Goal: Information Seeking & Learning: Learn about a topic

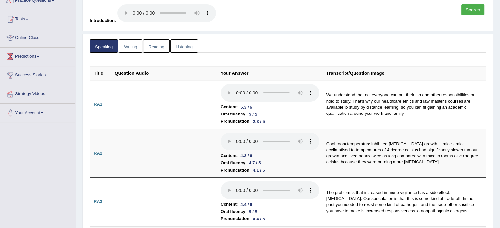
scroll to position [55, 0]
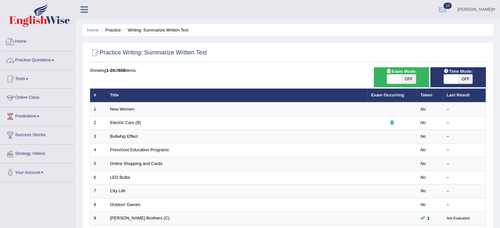
click at [53, 61] on link "Practice Questions" at bounding box center [37, 59] width 75 height 16
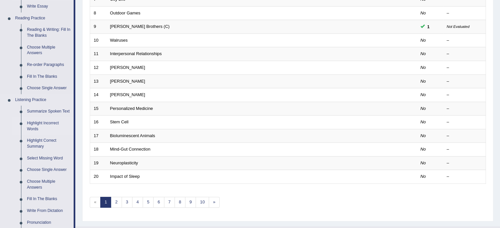
scroll to position [208, 0]
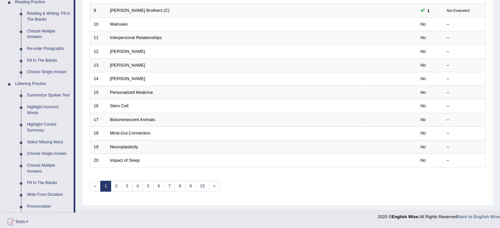
click at [40, 182] on link "Fill In The Blanks" at bounding box center [49, 183] width 50 height 12
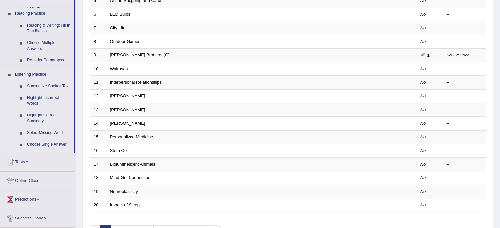
scroll to position [74, 0]
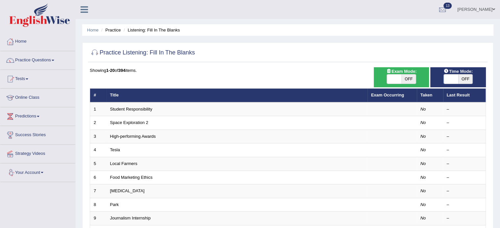
click at [411, 79] on span "OFF" at bounding box center [408, 79] width 14 height 9
checkbox input "true"
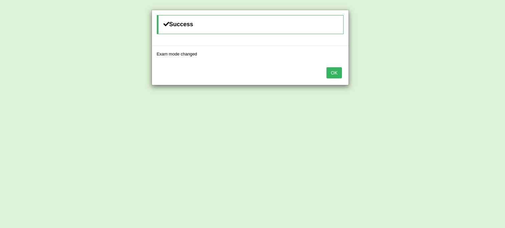
click at [334, 75] on button "OK" at bounding box center [333, 72] width 15 height 11
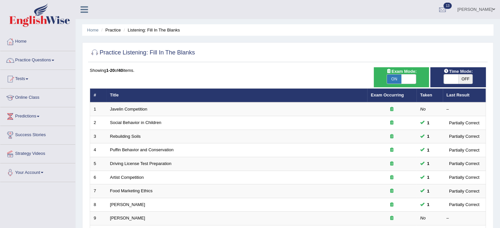
click at [465, 79] on span "OFF" at bounding box center [465, 79] width 14 height 9
checkbox input "true"
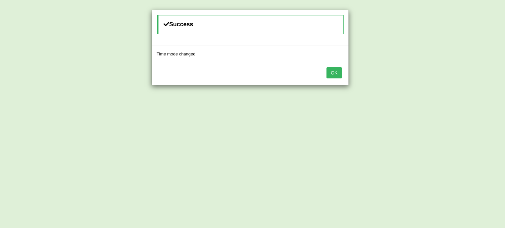
click at [336, 75] on button "OK" at bounding box center [333, 72] width 15 height 11
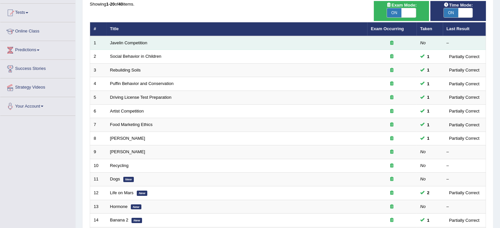
scroll to position [77, 0]
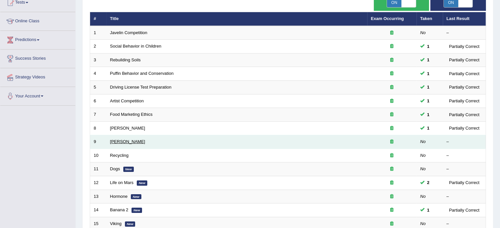
click at [125, 142] on link "Jack Nicholson" at bounding box center [127, 141] width 35 height 5
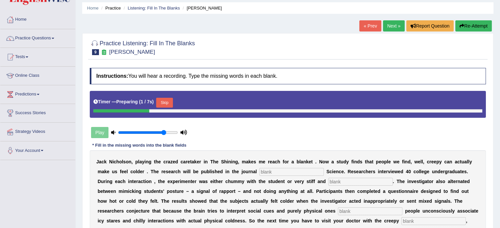
scroll to position [66, 0]
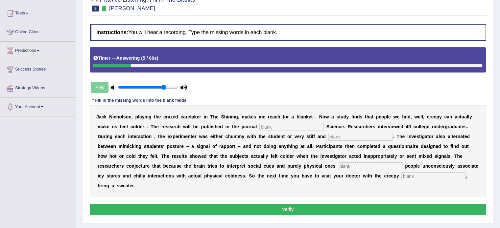
click at [288, 125] on input "text" at bounding box center [291, 127] width 64 height 8
type input "psycological"
click at [364, 134] on input "text" at bounding box center [360, 137] width 64 height 8
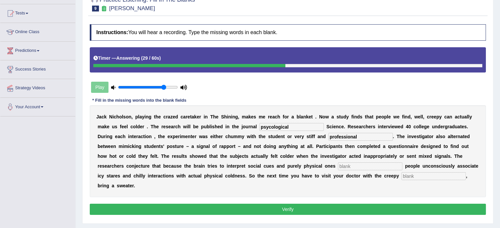
type input "professional"
click at [355, 167] on input "text" at bounding box center [370, 167] width 64 height 8
type input "simultaneously"
click at [435, 177] on input "text" at bounding box center [433, 177] width 64 height 8
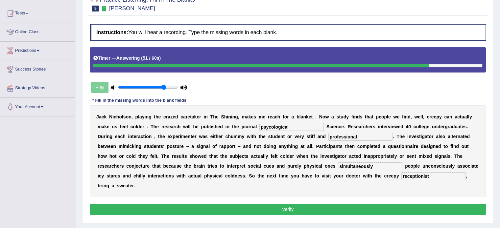
type input "receptionist"
click at [355, 207] on button "Verify" at bounding box center [288, 209] width 396 height 11
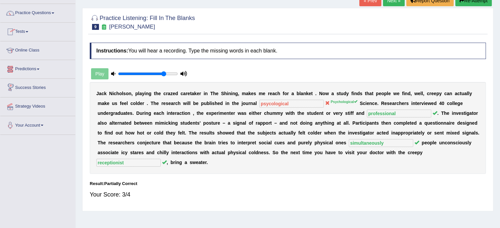
scroll to position [7, 0]
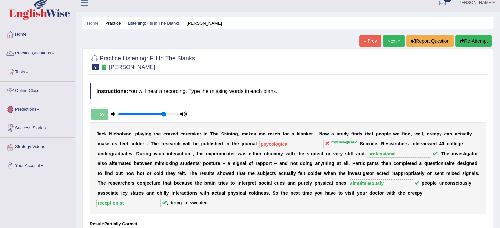
click at [388, 42] on link "Next »" at bounding box center [394, 40] width 22 height 11
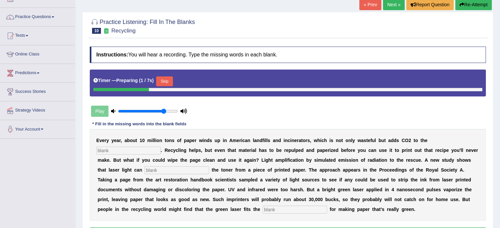
scroll to position [44, 0]
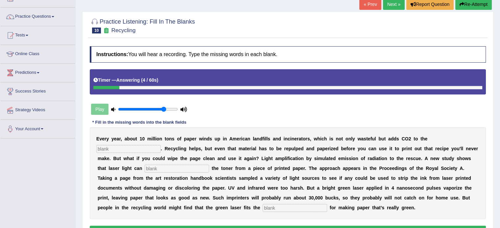
click at [279, 207] on input "text" at bounding box center [295, 208] width 64 height 8
type input "bills"
click at [191, 169] on input "text" at bounding box center [177, 169] width 64 height 8
type input "erase"
click at [151, 149] on input "text" at bounding box center [128, 149] width 64 height 8
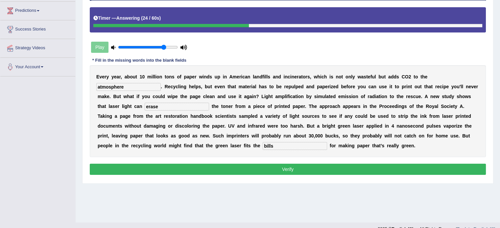
scroll to position [112, 0]
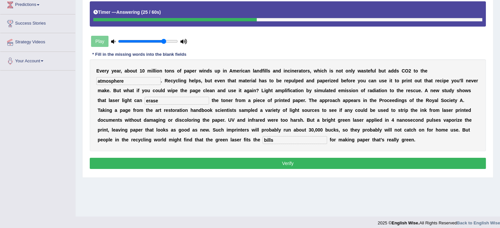
type input "atmosphere"
click at [282, 166] on button "Verify" at bounding box center [288, 163] width 396 height 11
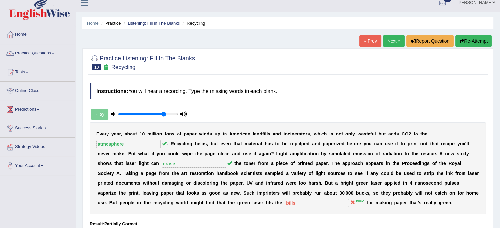
scroll to position [2, 0]
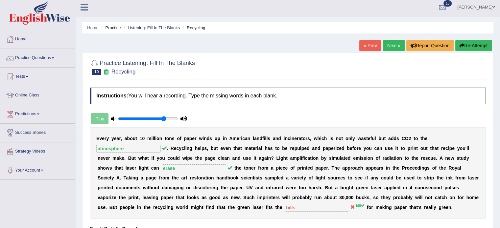
click at [387, 43] on link "Next »" at bounding box center [394, 45] width 22 height 11
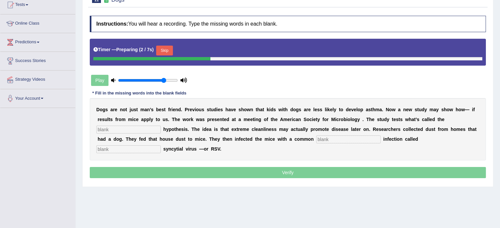
scroll to position [77, 0]
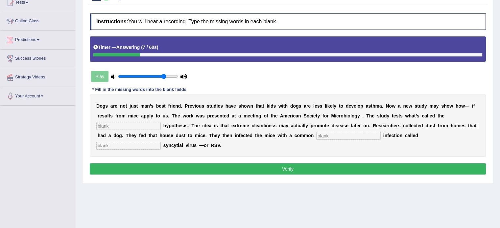
click at [122, 124] on input "text" at bounding box center [128, 126] width 64 height 8
type input "hygiene"
click at [334, 132] on input "text" at bounding box center [348, 136] width 64 height 8
type input "child"
click at [129, 143] on input "text" at bounding box center [128, 146] width 64 height 8
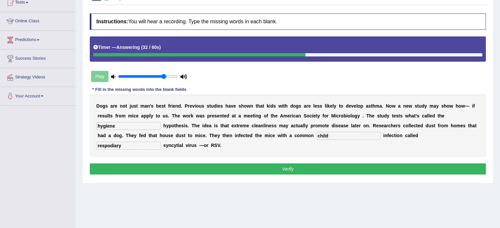
type input "respodiary"
click at [241, 171] on button "Verify" at bounding box center [288, 169] width 396 height 11
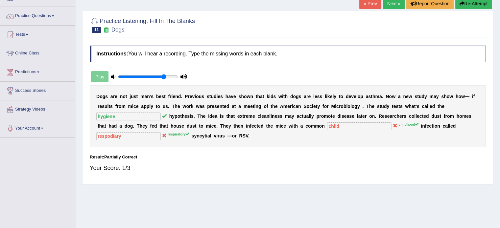
scroll to position [33, 0]
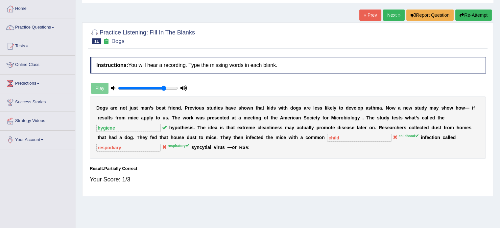
click at [388, 16] on link "Next »" at bounding box center [394, 15] width 22 height 11
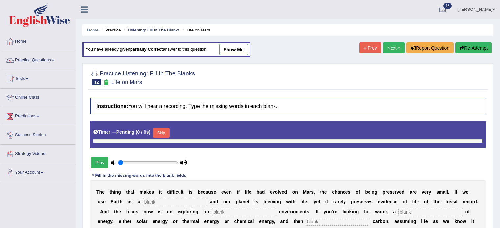
type input "0.8"
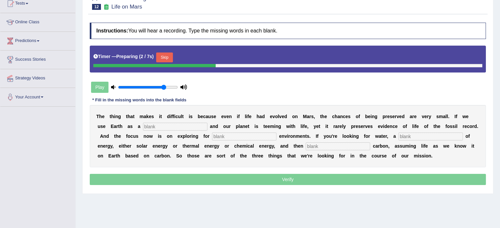
scroll to position [77, 0]
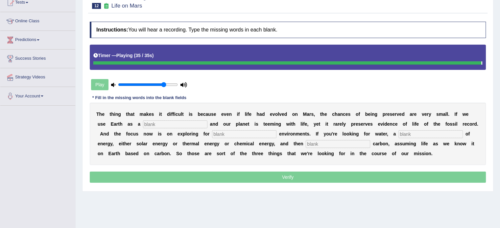
click at [423, 128] on div "T h e t h i n g t h a t m a k e s i t d i f f i c u l t i s b e c a u s e e v e…" at bounding box center [288, 134] width 396 height 62
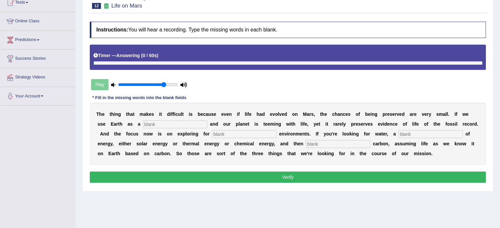
click at [424, 135] on input "text" at bounding box center [430, 134] width 64 height 8
type input "source"
click at [319, 143] on input "text" at bounding box center [338, 144] width 64 height 8
type input "organic"
click at [173, 124] on input "text" at bounding box center [175, 125] width 64 height 8
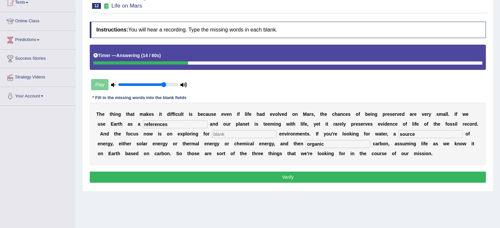
type input "references"
click at [241, 135] on input "text" at bounding box center [244, 134] width 64 height 8
type input "hypo"
click at [260, 178] on button "Verify" at bounding box center [288, 177] width 396 height 11
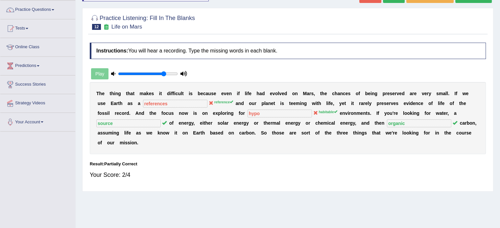
scroll to position [33, 0]
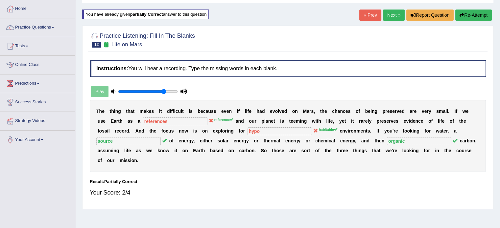
click at [389, 17] on link "Next »" at bounding box center [394, 15] width 22 height 11
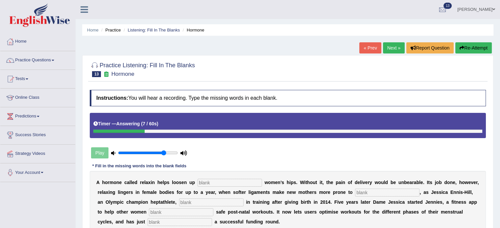
click at [486, 48] on button "Re-Attempt" at bounding box center [473, 47] width 36 height 11
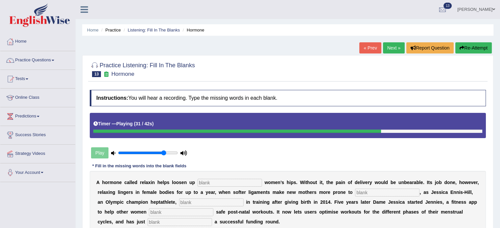
click at [233, 183] on input "text" at bounding box center [229, 183] width 64 height 8
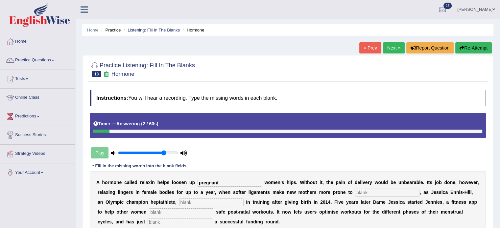
type input "pregnant"
click at [382, 189] on input "text" at bounding box center [387, 193] width 64 height 8
type input "injury"
click at [208, 204] on input "text" at bounding box center [211, 203] width 64 height 8
type input "discovered"
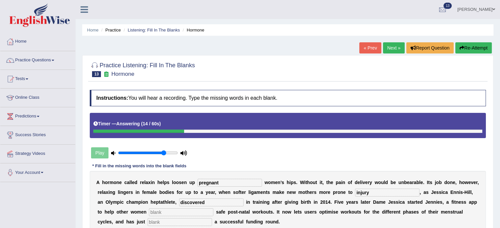
click at [173, 214] on input "text" at bounding box center [181, 213] width 64 height 8
type input "perform"
click at [166, 221] on input "text" at bounding box center [180, 223] width 64 height 8
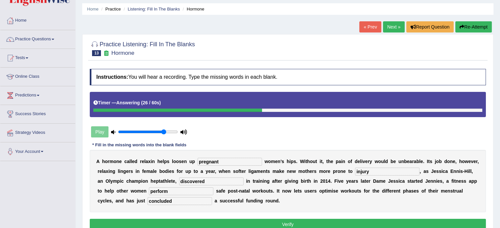
scroll to position [55, 0]
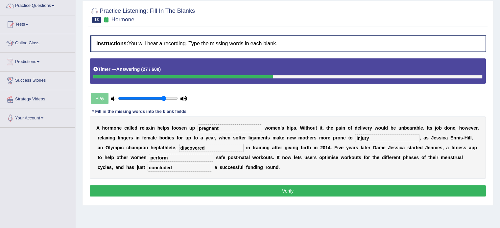
type input "concluded"
click at [306, 190] on button "Verify" at bounding box center [288, 191] width 396 height 11
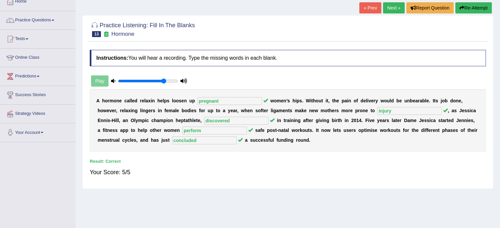
scroll to position [22, 0]
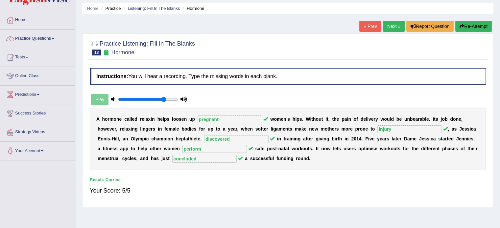
click at [388, 23] on link "Next »" at bounding box center [394, 26] width 22 height 11
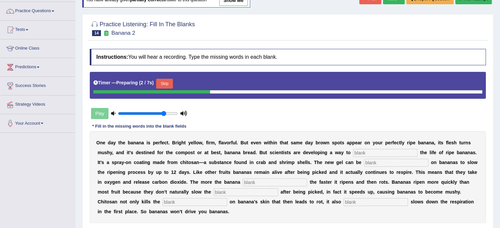
scroll to position [66, 0]
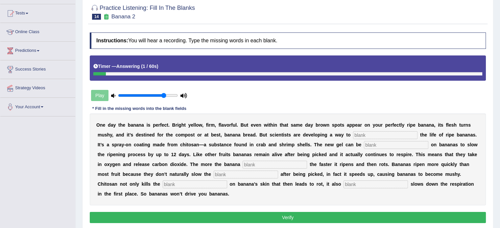
click at [382, 137] on input "text" at bounding box center [385, 135] width 64 height 8
type input "extend"
click at [386, 145] on input "text" at bounding box center [396, 145] width 64 height 8
type input "spread"
click at [259, 161] on input "text" at bounding box center [274, 165] width 64 height 8
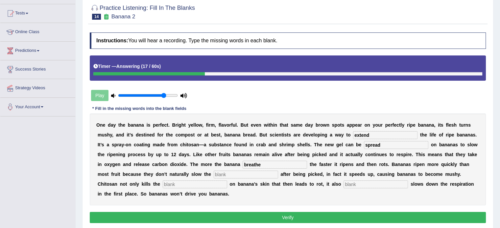
type input "breathe"
click at [250, 171] on input "text" at bounding box center [246, 175] width 64 height 8
type input "respiration"
click at [194, 178] on div "O n e d a y t h e b a n a n a i s p e r f e c t . B r i g h t y e l l o w , f i…" at bounding box center [288, 160] width 396 height 92
click at [195, 184] on input "text" at bounding box center [195, 185] width 64 height 8
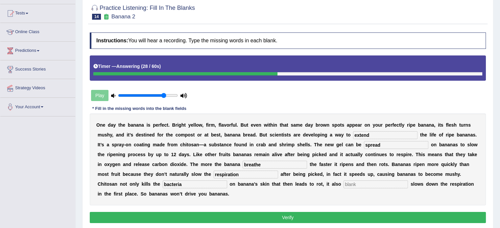
type input "bacteria"
click at [375, 187] on input "text" at bounding box center [375, 185] width 64 height 8
type input "significantly"
click at [367, 216] on button "Verify" at bounding box center [288, 217] width 396 height 11
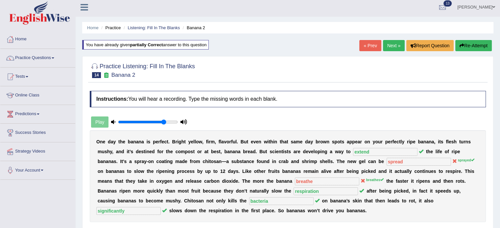
scroll to position [0, 0]
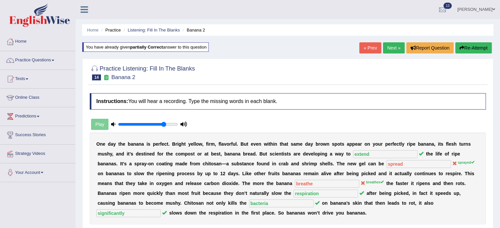
click at [396, 49] on link "Next »" at bounding box center [394, 47] width 22 height 11
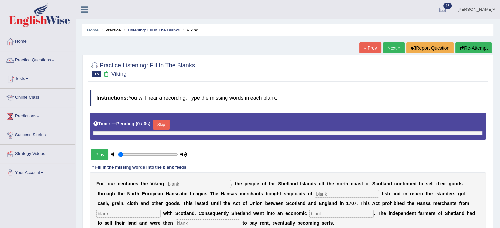
type input "0.8"
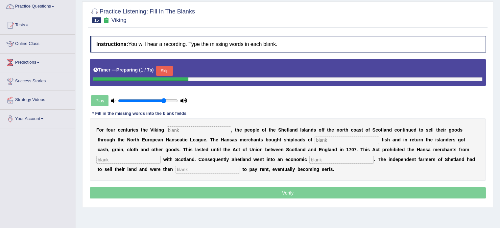
scroll to position [66, 0]
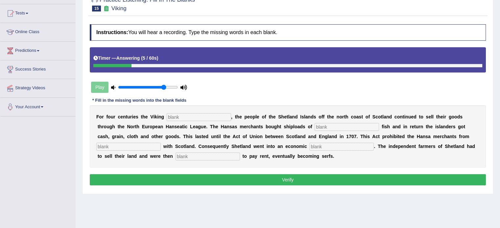
click at [204, 111] on div "F o r f o u r c e n t u r i e s t h e V i k i n g , t h e p e o p l e o f t h e…" at bounding box center [288, 136] width 396 height 62
click at [204, 115] on input "text" at bounding box center [199, 117] width 64 height 8
type input "declined"
click at [334, 126] on input "text" at bounding box center [346, 127] width 64 height 8
type input "salon"
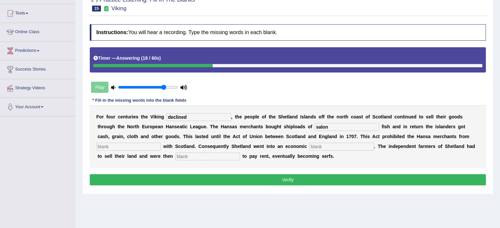
click at [147, 145] on input "text" at bounding box center [128, 147] width 64 height 8
type input "trading"
click at [339, 148] on input "text" at bounding box center [341, 147] width 64 height 8
type input "depression"
click at [181, 158] on input "text" at bounding box center [207, 157] width 64 height 8
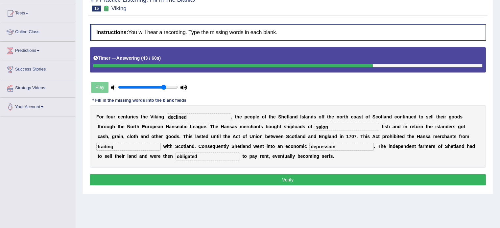
type input "obligated"
click at [210, 176] on button "Verify" at bounding box center [288, 179] width 396 height 11
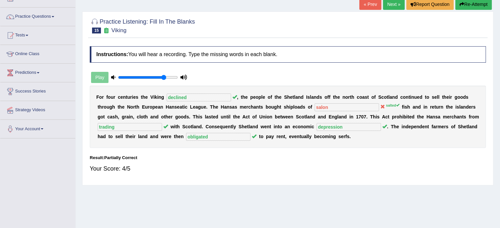
scroll to position [22, 0]
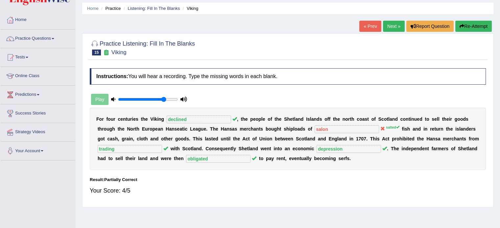
click at [387, 29] on link "Next »" at bounding box center [394, 26] width 22 height 11
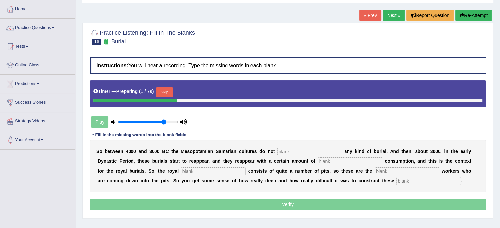
scroll to position [33, 0]
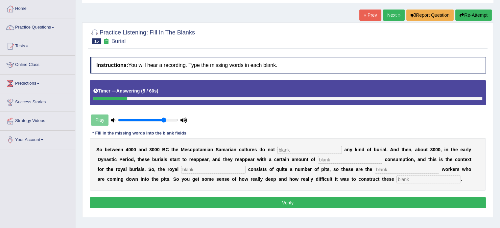
click at [308, 147] on input "text" at bounding box center [309, 150] width 64 height 8
type input "practice"
click at [344, 159] on input "text" at bounding box center [350, 160] width 64 height 8
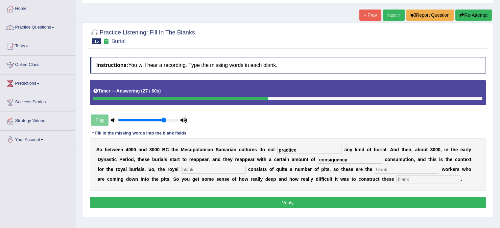
type input "consiquency"
click at [230, 169] on input "text" at bounding box center [213, 170] width 64 height 8
type input "sentanry"
click at [388, 168] on input "text" at bounding box center [407, 170] width 64 height 8
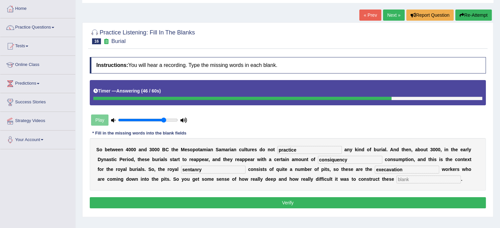
click at [384, 168] on input "execavation" at bounding box center [407, 170] width 64 height 8
type input "excavation"
click at [421, 182] on input "text" at bounding box center [428, 180] width 64 height 8
type input "chambers"
click at [402, 206] on button "Verify" at bounding box center [288, 202] width 396 height 11
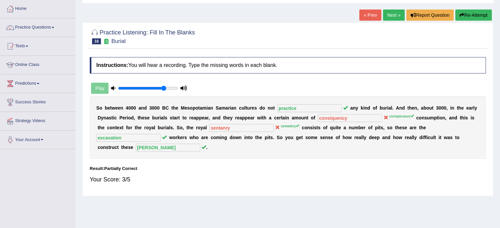
click at [393, 12] on link "Next »" at bounding box center [394, 15] width 22 height 11
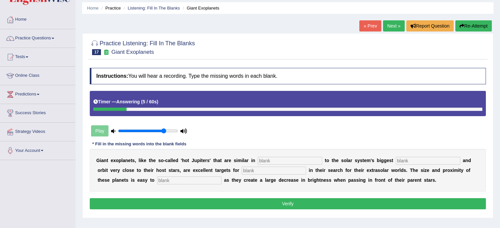
scroll to position [22, 0]
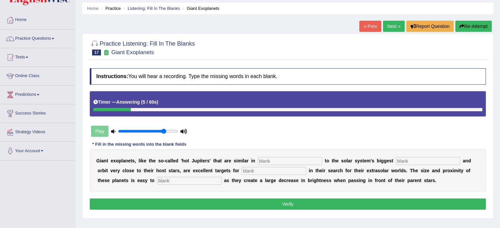
click at [474, 25] on button "Re-Attempt" at bounding box center [473, 26] width 36 height 11
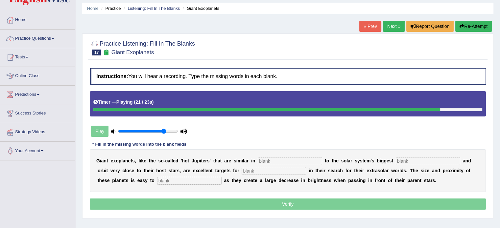
click at [293, 157] on input "text" at bounding box center [290, 161] width 64 height 8
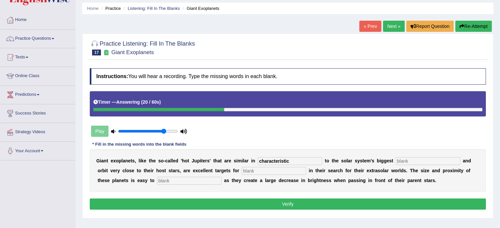
type input "characteristic"
click at [430, 158] on input "text" at bounding box center [428, 161] width 64 height 8
type input "planet"
click at [274, 171] on input "text" at bounding box center [274, 171] width 64 height 8
type input "astronomers"
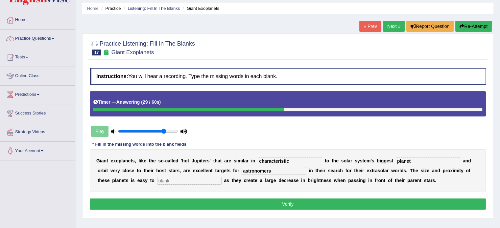
click at [174, 182] on input "text" at bounding box center [189, 181] width 64 height 8
type input "detect"
click at [259, 205] on button "Verify" at bounding box center [288, 204] width 396 height 11
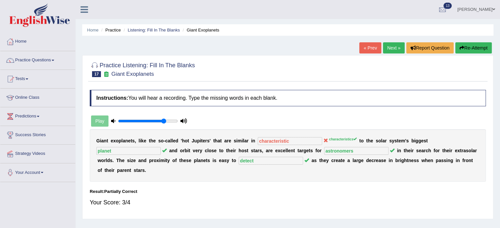
click at [384, 48] on link "Next »" at bounding box center [394, 47] width 22 height 11
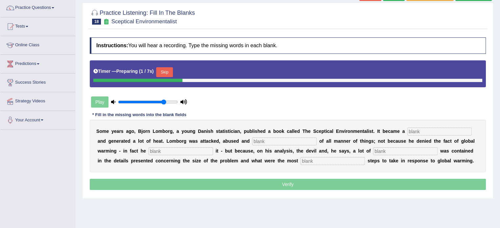
scroll to position [55, 0]
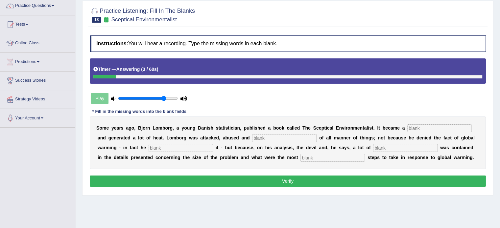
click at [447, 125] on input "text" at bounding box center [439, 129] width 64 height 8
type input "best"
click at [289, 137] on input "text" at bounding box center [284, 138] width 64 height 8
type input "aquest"
click at [159, 145] on input "text" at bounding box center [181, 148] width 64 height 8
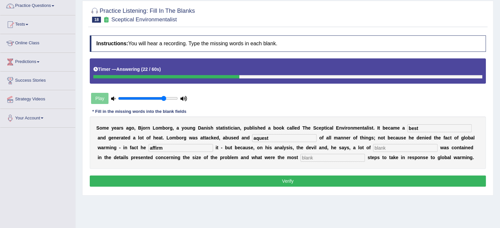
type input "affirm"
click at [385, 146] on input "text" at bounding box center [405, 148] width 64 height 8
type input "divest"
click at [343, 156] on input "text" at bounding box center [332, 158] width 64 height 8
type input "responsible"
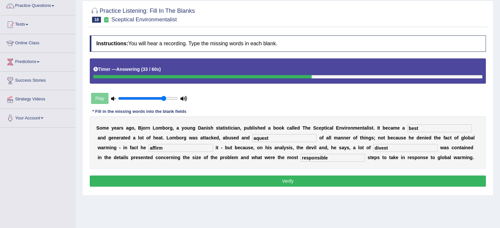
click at [323, 180] on button "Verify" at bounding box center [288, 181] width 396 height 11
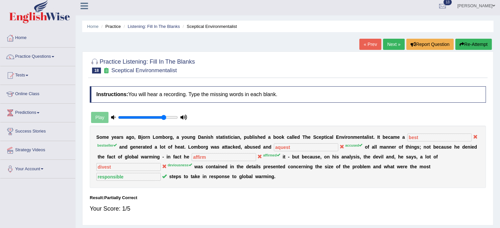
scroll to position [0, 0]
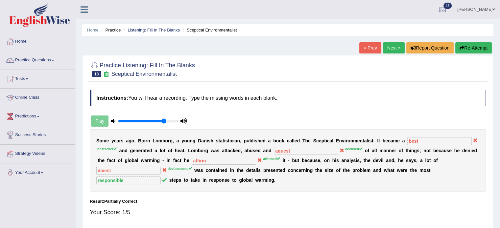
click at [468, 45] on button "Re-Attempt" at bounding box center [473, 47] width 36 height 11
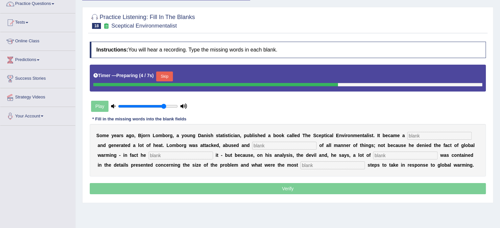
scroll to position [77, 0]
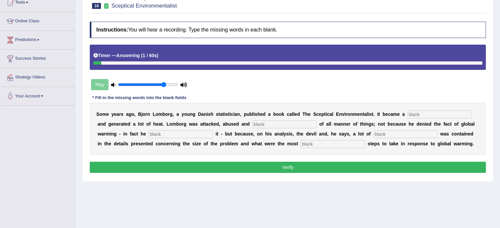
click at [417, 114] on input "text" at bounding box center [439, 115] width 64 height 8
type input "bestseller"
click at [260, 121] on input "text" at bounding box center [284, 125] width 64 height 8
type input "accused"
click at [183, 133] on input "text" at bounding box center [181, 134] width 64 height 8
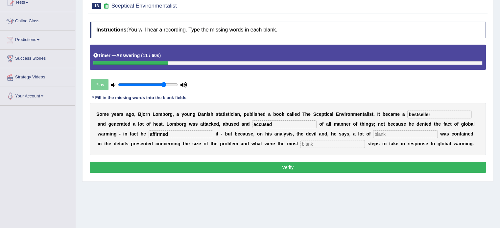
type input "affirmed"
click at [396, 132] on input "text" at bounding box center [405, 134] width 64 height 8
type input "devisness"
click at [319, 144] on input "text" at bounding box center [332, 144] width 64 height 8
type input "responsible"
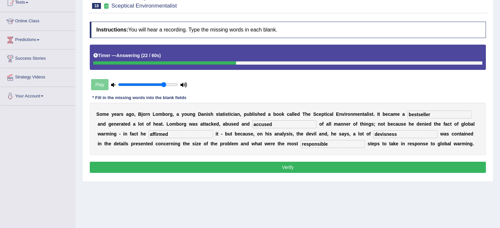
click at [319, 171] on button "Verify" at bounding box center [288, 167] width 396 height 11
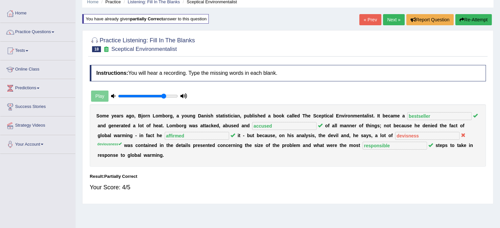
scroll to position [0, 0]
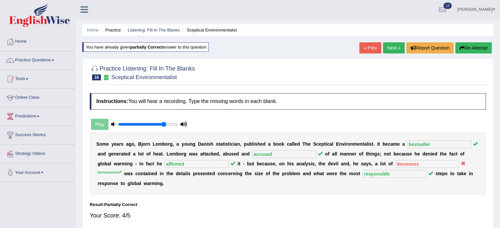
click at [398, 49] on link "Next »" at bounding box center [394, 47] width 22 height 11
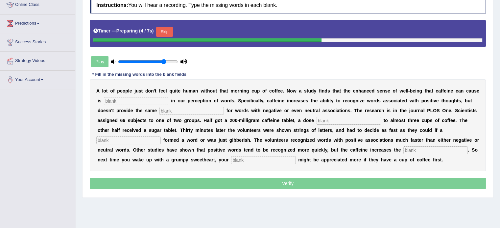
scroll to position [99, 0]
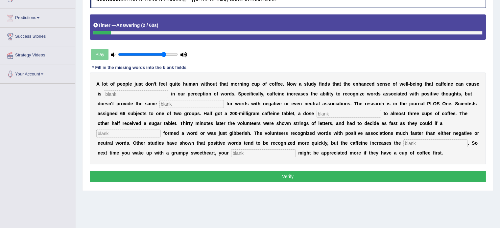
click at [134, 94] on input "text" at bounding box center [136, 94] width 64 height 8
type input "reflected"
click at [200, 104] on input "text" at bounding box center [191, 104] width 64 height 8
type input "boost"
click at [344, 116] on input "text" at bounding box center [348, 114] width 64 height 8
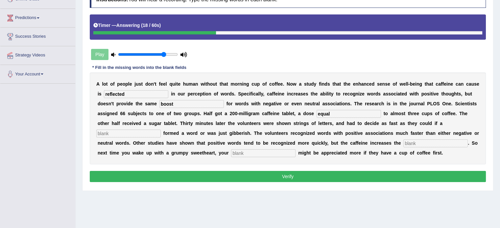
type input "equal"
click at [118, 133] on input "text" at bounding box center [128, 134] width 64 height 8
type input "string"
click at [426, 144] on input "text" at bounding box center [435, 144] width 64 height 8
type input "gap"
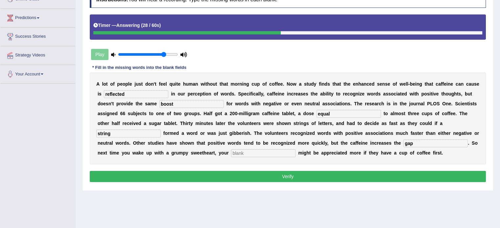
click at [265, 155] on input "text" at bounding box center [263, 154] width 64 height 8
type input "compliments"
click at [271, 178] on button "Verify" at bounding box center [288, 176] width 396 height 11
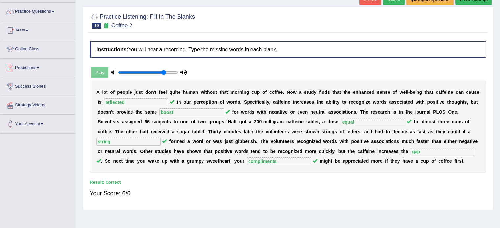
scroll to position [33, 0]
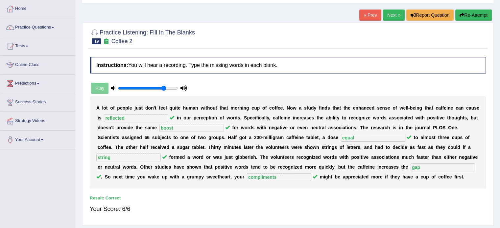
click at [393, 17] on link "Next »" at bounding box center [394, 15] width 22 height 11
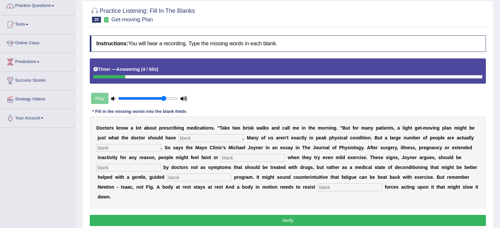
click at [217, 139] on input "text" at bounding box center [210, 138] width 64 height 8
type input "ordered"
click at [151, 146] on input "text" at bounding box center [128, 148] width 64 height 8
type input "conducted"
click at [248, 159] on input "text" at bounding box center [252, 158] width 64 height 8
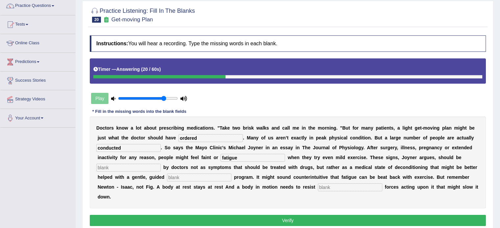
type input "fatigue"
click at [145, 165] on input "text" at bounding box center [128, 168] width 64 height 8
type input "reconized"
click at [210, 178] on input "text" at bounding box center [199, 178] width 64 height 8
type input "excercise"
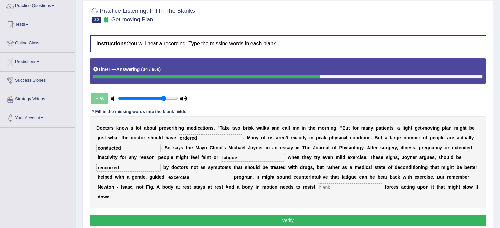
click at [345, 186] on input "text" at bounding box center [350, 188] width 64 height 8
type input "external"
click at [257, 220] on button "Verify" at bounding box center [288, 220] width 396 height 11
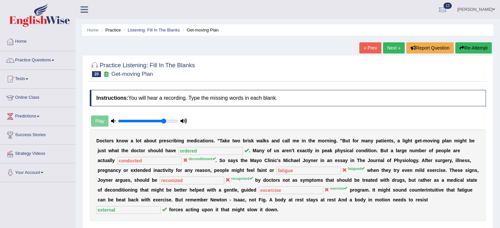
click at [386, 49] on link "Next »" at bounding box center [394, 47] width 22 height 11
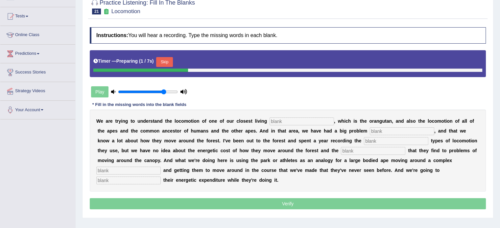
scroll to position [66, 0]
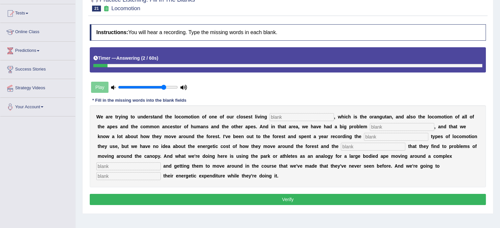
click at [319, 115] on input "text" at bounding box center [301, 117] width 64 height 8
type input "relatives"
click at [385, 124] on input "text" at bounding box center [402, 127] width 64 height 8
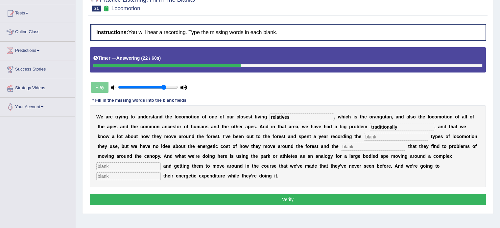
type input "traditionally"
click at [386, 137] on input "text" at bounding box center [396, 137] width 64 height 8
type input "different"
click at [364, 147] on input "text" at bounding box center [373, 147] width 64 height 8
type input "solutions"
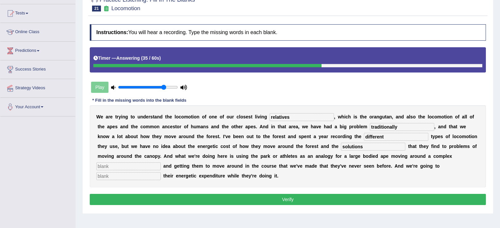
click at [107, 167] on input "text" at bounding box center [128, 167] width 64 height 8
type input "environmental"
click at [112, 177] on input "text" at bounding box center [128, 177] width 64 height 8
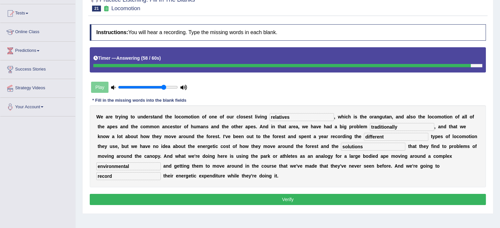
type input "record"
click at [349, 199] on button "Verify" at bounding box center [288, 199] width 396 height 11
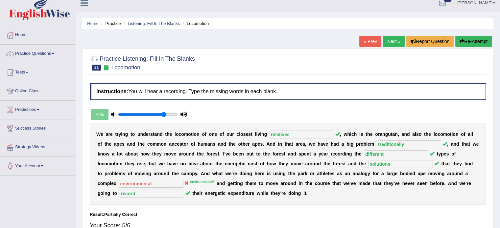
scroll to position [0, 0]
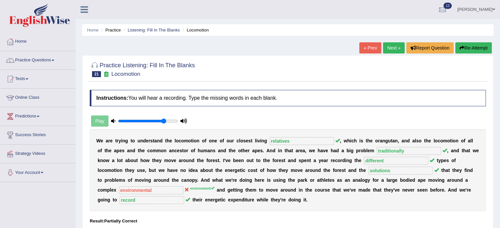
click at [392, 50] on link "Next »" at bounding box center [394, 47] width 22 height 11
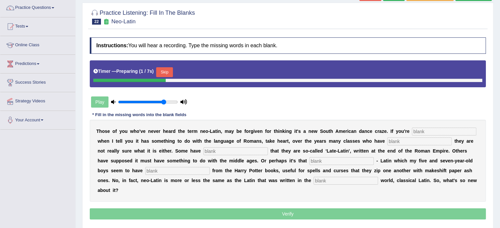
scroll to position [55, 0]
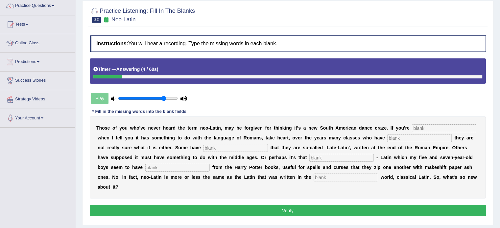
click at [439, 127] on input "text" at bounding box center [444, 129] width 64 height 8
type input "puzzled"
click at [428, 140] on input "text" at bounding box center [419, 138] width 64 height 8
type input "confessed"
click at [250, 147] on input "text" at bounding box center [235, 148] width 64 height 8
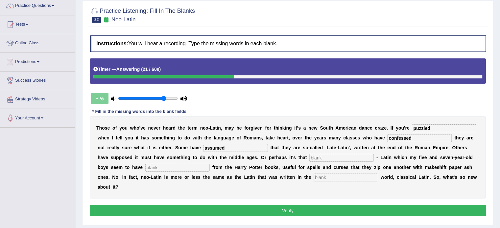
type input "assumed"
click at [335, 158] on input "text" at bounding box center [341, 158] width 64 height 8
type input "suitable"
click at [168, 170] on input "text" at bounding box center [177, 168] width 64 height 8
type input "cleaned"
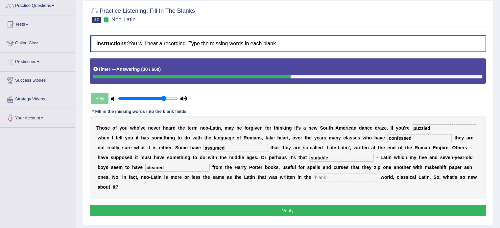
click at [350, 179] on input "text" at bounding box center [345, 178] width 64 height 8
type input "ancient"
click at [303, 210] on button "Verify" at bounding box center [288, 210] width 396 height 11
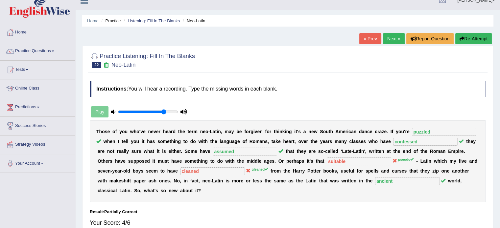
scroll to position [7, 0]
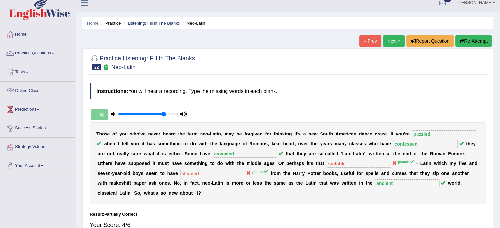
click at [395, 36] on link "Next »" at bounding box center [394, 40] width 22 height 11
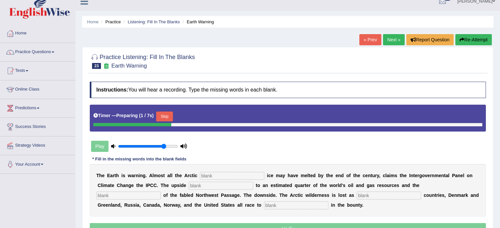
scroll to position [22, 0]
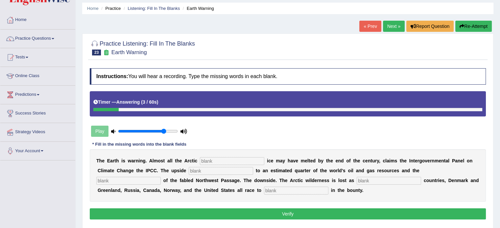
click at [404, 181] on input "text" at bounding box center [389, 181] width 64 height 8
type input "neighbour"
click at [304, 188] on input "text" at bounding box center [296, 191] width 64 height 8
type input "shared"
click at [125, 177] on input "text" at bounding box center [128, 181] width 64 height 8
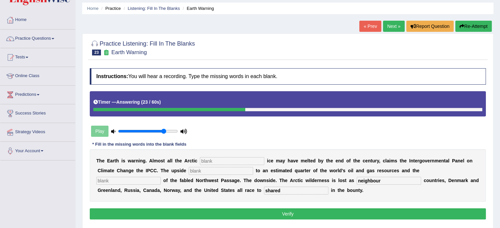
type input "p"
type input "opening"
click at [217, 168] on input "text" at bounding box center [221, 171] width 64 height 8
type input "access"
click at [223, 140] on div "Instructions: You will hear a recording. Type the missing words in each blank. …" at bounding box center [287, 145] width 399 height 160
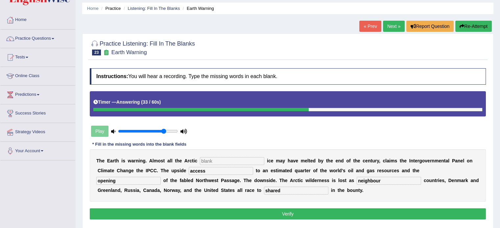
click at [221, 158] on input "text" at bounding box center [232, 161] width 64 height 8
type input "summer"
click at [272, 211] on button "Verify" at bounding box center [288, 214] width 396 height 11
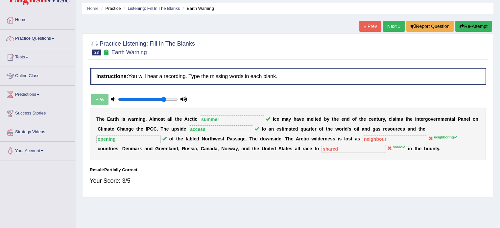
click at [475, 26] on button "Re-Attempt" at bounding box center [473, 26] width 36 height 11
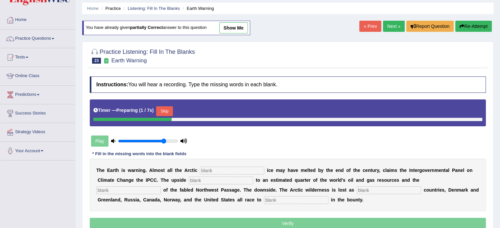
click at [169, 110] on button "Skip" at bounding box center [164, 111] width 16 height 10
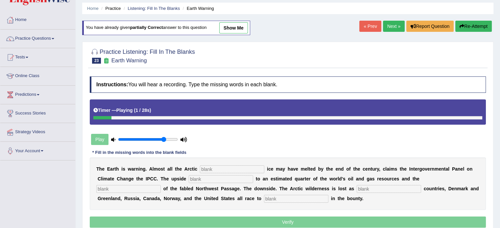
click at [226, 166] on input "text" at bounding box center [232, 170] width 64 height 8
type input "summer"
click at [206, 181] on input "text" at bounding box center [221, 179] width 64 height 8
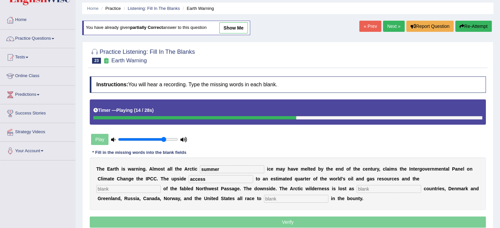
type input "access"
click at [118, 186] on input "text" at bounding box center [128, 189] width 64 height 8
type input "opening"
click at [390, 187] on input "text" at bounding box center [389, 189] width 64 height 8
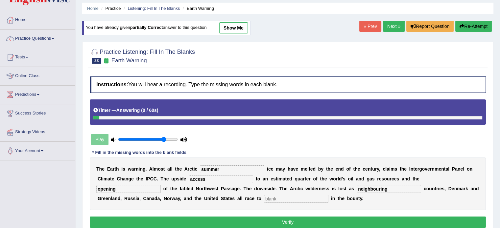
type input "neighbouring"
click at [297, 200] on input "text" at bounding box center [296, 199] width 64 height 8
type input "shared"
click at [307, 224] on button "Verify" at bounding box center [288, 222] width 396 height 11
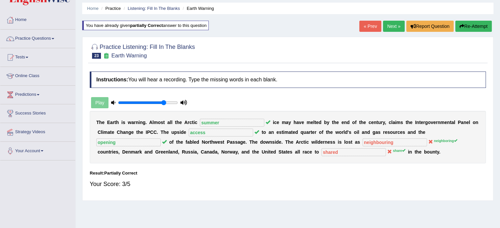
click at [389, 25] on link "Next »" at bounding box center [394, 26] width 22 height 11
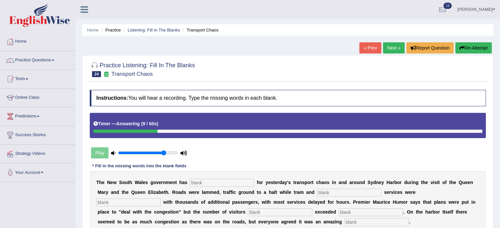
click at [474, 45] on button "Re-Attempt" at bounding box center [473, 47] width 36 height 11
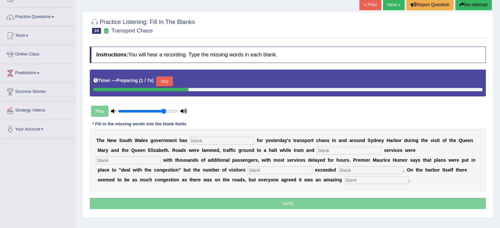
scroll to position [44, 0]
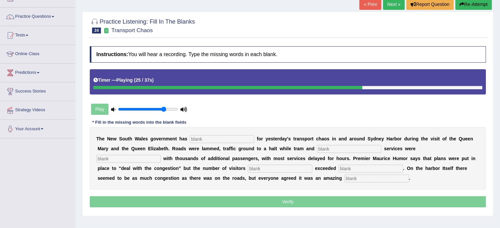
click at [244, 137] on input "text" at bounding box center [222, 139] width 64 height 8
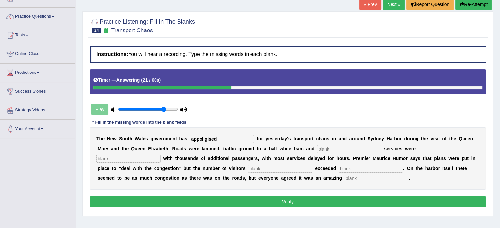
type input "appoligised"
click at [329, 148] on input "text" at bounding box center [349, 149] width 64 height 8
type input "ferry"
click at [142, 157] on input "text" at bounding box center [128, 159] width 64 height 8
type input "swept"
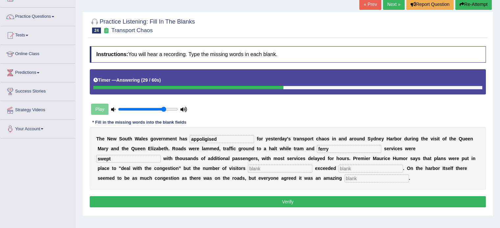
click at [282, 168] on input "text" at bounding box center [280, 169] width 64 height 8
type input "well"
click at [354, 166] on input "text" at bounding box center [370, 169] width 64 height 8
type input "expectation"
click at [353, 181] on input "text" at bounding box center [376, 179] width 64 height 8
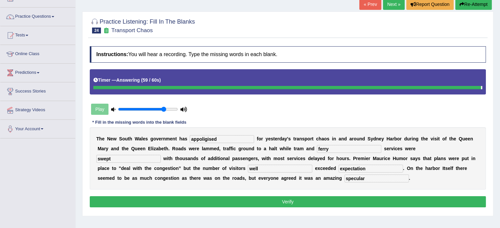
type input "specular"
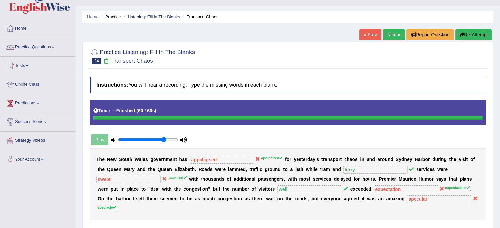
scroll to position [11, 0]
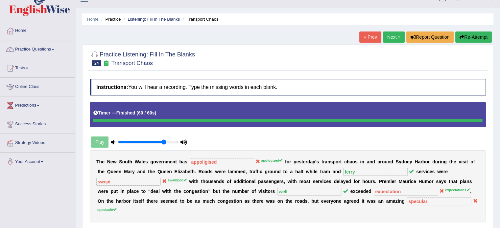
click at [476, 38] on button "Re-Attempt" at bounding box center [473, 37] width 36 height 11
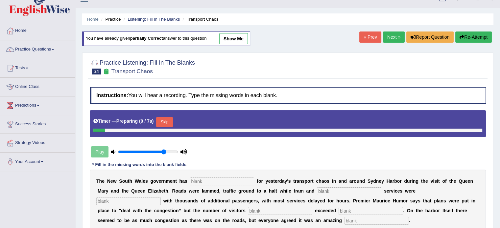
scroll to position [11, 0]
click at [168, 120] on button "Skip" at bounding box center [164, 122] width 16 height 10
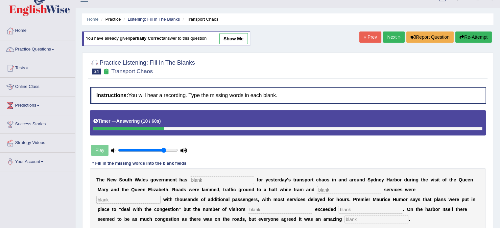
click at [230, 181] on input "text" at bounding box center [222, 180] width 64 height 8
type input "apologized"
click at [328, 186] on input "text" at bounding box center [349, 190] width 64 height 8
type input "ferry"
click at [140, 197] on input "text" at bounding box center [128, 200] width 64 height 8
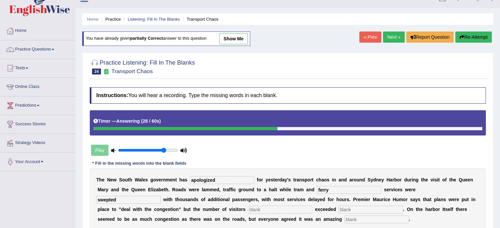
type input "swepted"
click at [274, 208] on input "text" at bounding box center [280, 210] width 64 height 8
type input "well"
click at [376, 208] on input "text" at bounding box center [370, 210] width 64 height 8
type input "expectations"
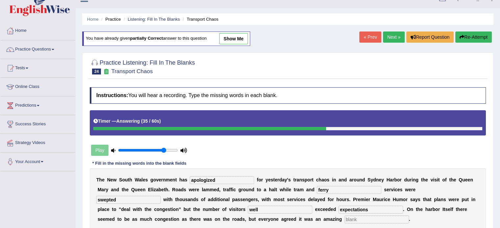
click at [380, 219] on input "text" at bounding box center [376, 220] width 64 height 8
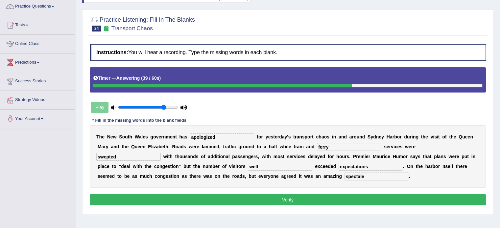
scroll to position [55, 0]
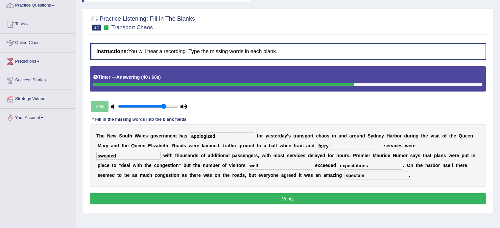
type input "spectale"
click at [257, 199] on button "Verify" at bounding box center [288, 199] width 396 height 11
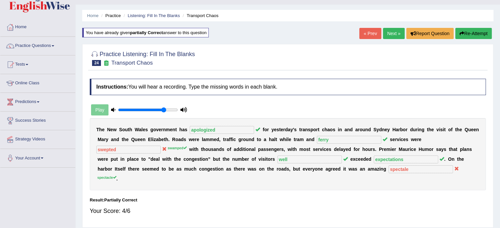
scroll to position [11, 0]
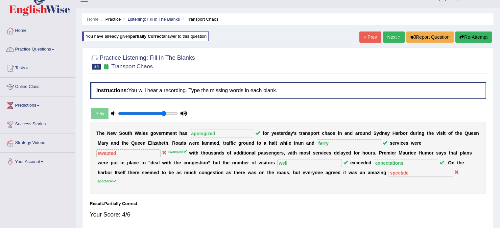
click at [388, 35] on link "Next »" at bounding box center [394, 37] width 22 height 11
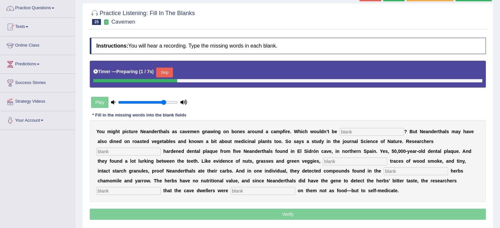
scroll to position [55, 0]
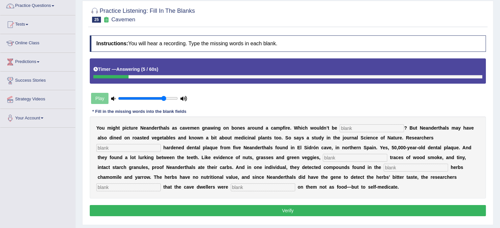
click at [360, 126] on input "text" at bounding box center [371, 129] width 64 height 8
type input "inaccurate"
click at [111, 150] on input "text" at bounding box center [128, 148] width 64 height 8
type input "analysised"
click at [355, 158] on input "text" at bounding box center [355, 158] width 64 height 8
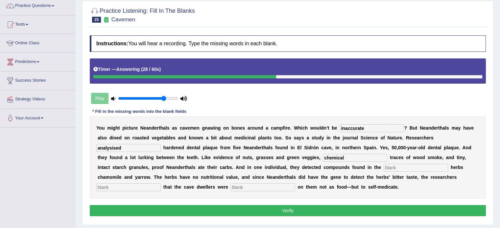
type input "chemical"
click at [405, 164] on input "text" at bounding box center [415, 168] width 64 height 8
type input "medicine"
click at [145, 187] on input "text" at bounding box center [128, 188] width 64 height 8
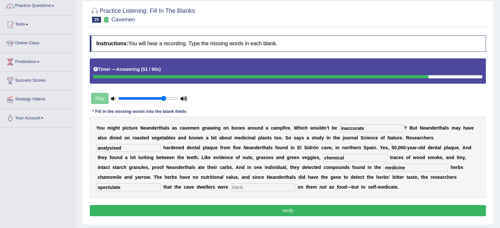
type input "spectulate"
click at [256, 189] on input "text" at bounding box center [263, 188] width 64 height 8
type input "munching"
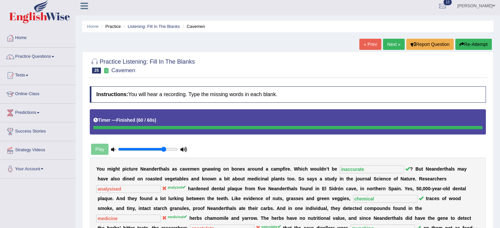
scroll to position [0, 0]
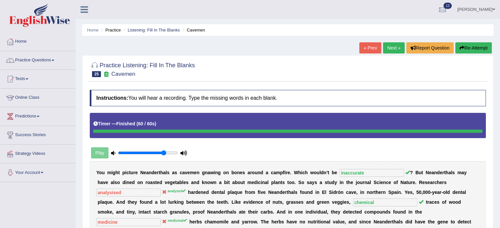
click at [384, 48] on link "Next »" at bounding box center [394, 47] width 22 height 11
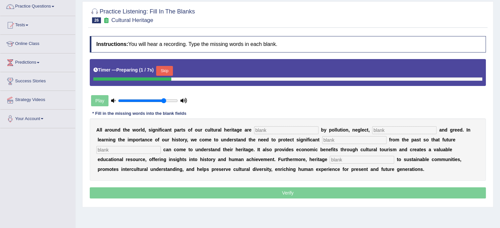
scroll to position [66, 0]
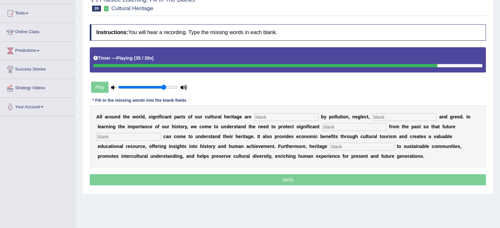
click at [346, 144] on input "text" at bounding box center [362, 147] width 64 height 8
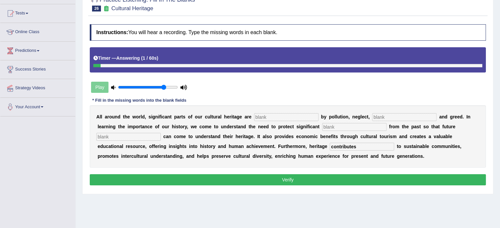
type input "contributes"
click at [118, 135] on input "text" at bounding box center [128, 137] width 64 height 8
type input "generation"
click at [352, 127] on input "text" at bounding box center [354, 127] width 64 height 8
type input "remain"
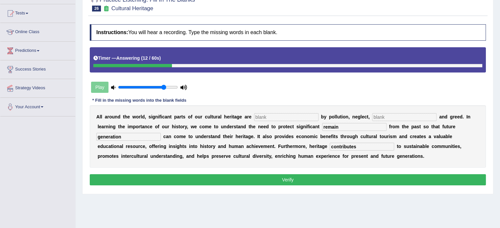
click at [285, 116] on input "text" at bounding box center [286, 117] width 64 height 8
type input "threaten"
click at [385, 113] on input "text" at bounding box center [404, 117] width 64 height 8
type input "carelessness"
click at [304, 181] on button "Verify" at bounding box center [288, 179] width 396 height 11
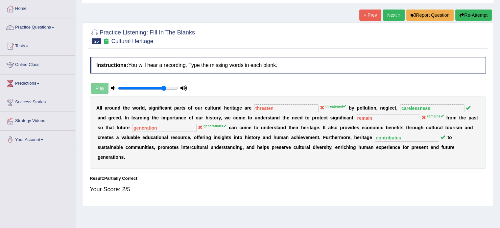
scroll to position [11, 0]
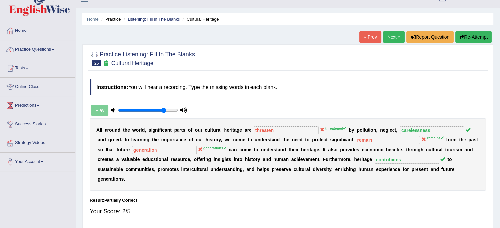
click at [390, 39] on link "Next »" at bounding box center [394, 37] width 22 height 11
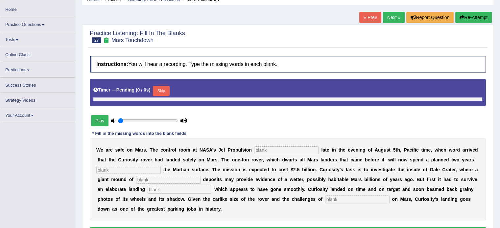
type input "0.8"
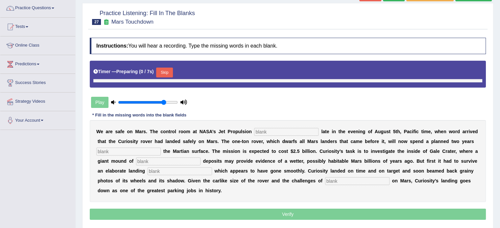
scroll to position [55, 0]
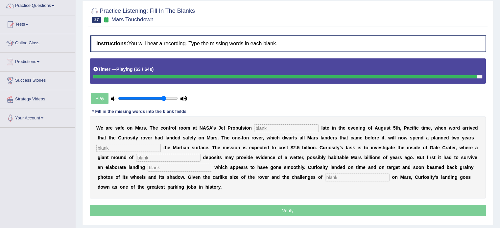
click at [343, 175] on input "text" at bounding box center [357, 178] width 64 height 8
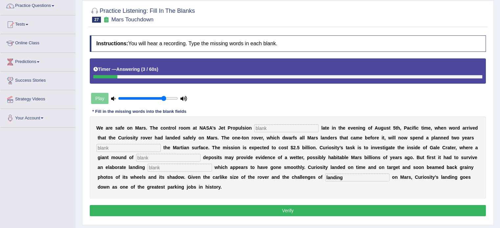
type input "landing"
click at [181, 166] on input "text" at bounding box center [180, 168] width 64 height 8
type input "sequence"
click at [159, 157] on input "text" at bounding box center [168, 158] width 64 height 8
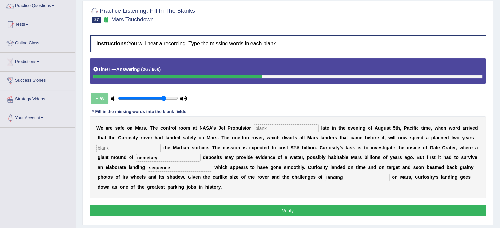
type input "cemetary"
click at [125, 146] on input "text" at bounding box center [128, 148] width 64 height 8
type input "exploring"
click at [284, 129] on input "text" at bounding box center [286, 129] width 64 height 8
click at [308, 210] on button "Verify" at bounding box center [288, 210] width 396 height 11
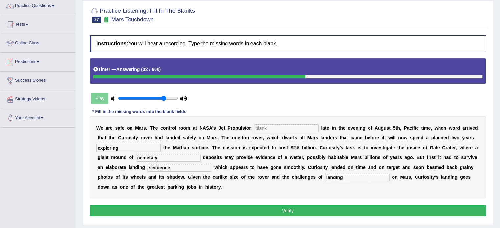
click at [286, 127] on input "text" at bounding box center [286, 129] width 64 height 8
type input "labour"
click at [299, 210] on button "Verify" at bounding box center [288, 210] width 396 height 11
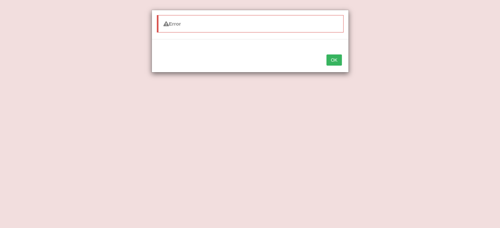
click at [336, 59] on button "OK" at bounding box center [333, 60] width 15 height 11
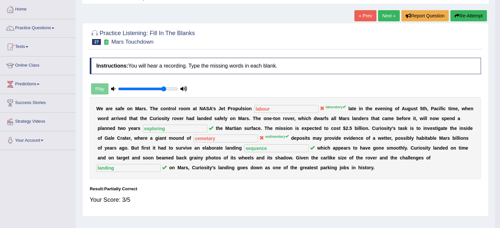
scroll to position [11, 0]
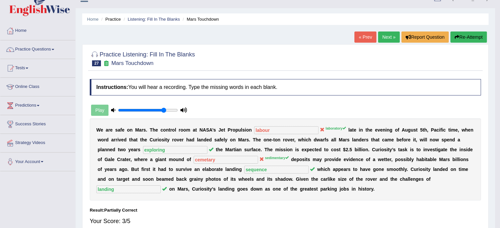
click at [384, 37] on link "Next »" at bounding box center [389, 37] width 22 height 11
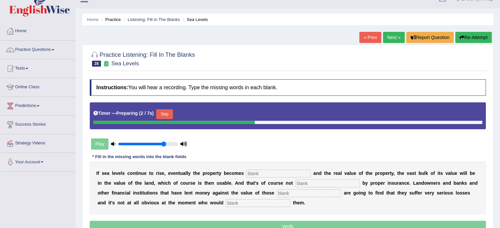
scroll to position [33, 0]
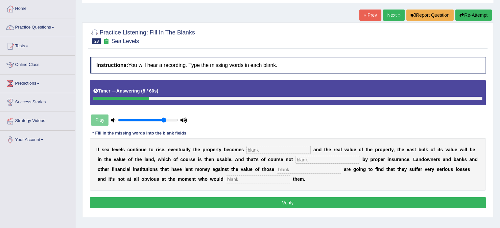
click at [321, 159] on input "text" at bounding box center [327, 160] width 64 height 8
type input "unsuitable"
click at [297, 168] on input "text" at bounding box center [309, 170] width 64 height 8
type input "properties"
click at [277, 179] on input "text" at bounding box center [258, 180] width 64 height 8
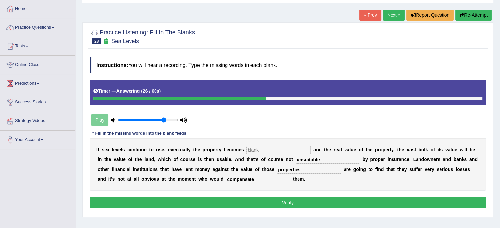
type input "compensate"
click at [271, 147] on input "text" at bounding box center [278, 150] width 64 height 8
type input "i"
type input "outdated"
click at [333, 201] on button "Verify" at bounding box center [288, 202] width 396 height 11
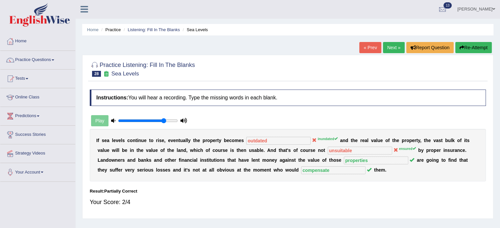
scroll to position [0, 0]
click at [390, 50] on link "Next »" at bounding box center [394, 47] width 22 height 11
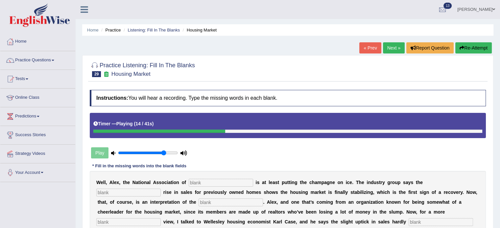
click at [473, 51] on button "Re-Attempt" at bounding box center [473, 47] width 36 height 11
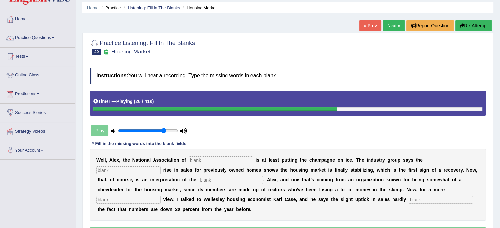
scroll to position [33, 0]
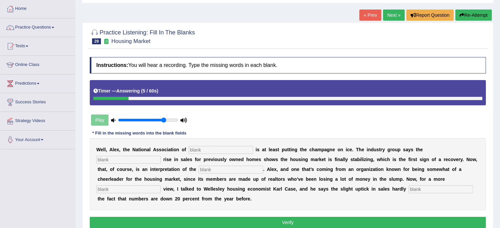
click at [203, 147] on input "text" at bounding box center [221, 150] width 64 height 8
type input "realtors"
click at [141, 158] on input "text" at bounding box center [128, 160] width 64 height 8
type input "slidly"
click at [227, 172] on input "text" at bounding box center [230, 170] width 64 height 8
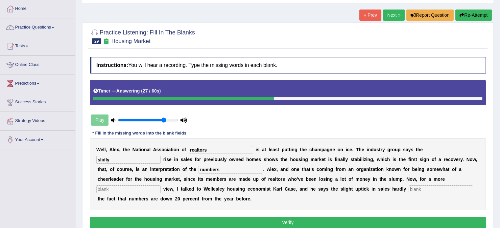
type input "numbers"
click at [142, 188] on input "text" at bounding box center [128, 190] width 64 height 8
type input "slum"
click at [427, 192] on input "text" at bounding box center [440, 190] width 64 height 8
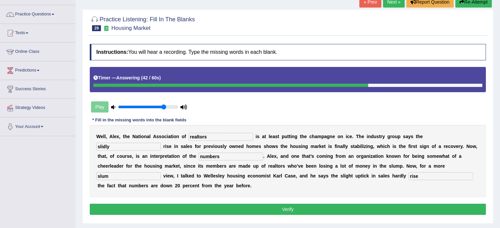
scroll to position [66, 0]
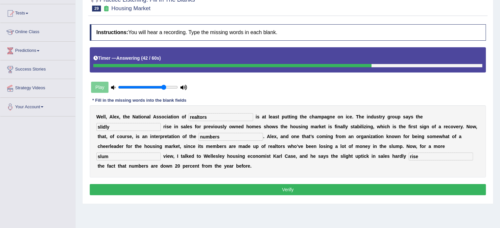
type input "rise"
click at [317, 187] on button "Verify" at bounding box center [288, 189] width 396 height 11
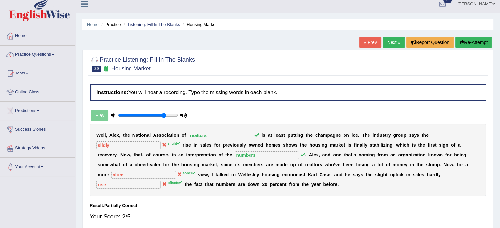
scroll to position [0, 0]
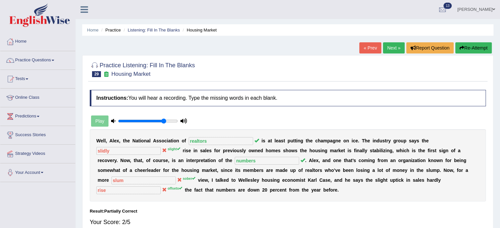
click at [476, 48] on button "Re-Attempt" at bounding box center [473, 47] width 36 height 11
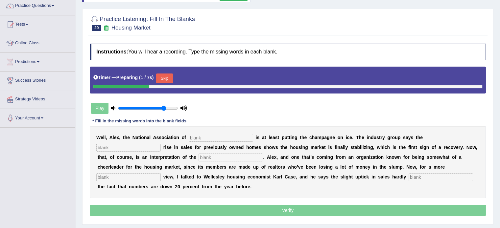
scroll to position [66, 0]
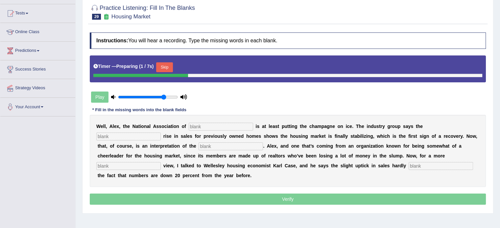
click at [168, 65] on button "Skip" at bounding box center [164, 67] width 16 height 10
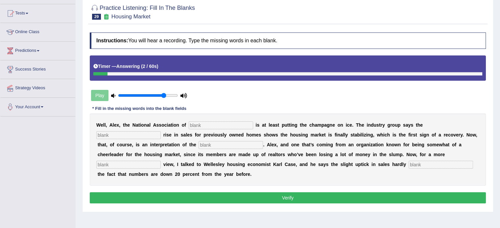
click at [218, 125] on input "text" at bounding box center [221, 126] width 64 height 8
type input "realtors"
click at [139, 134] on input "text" at bounding box center [128, 135] width 64 height 8
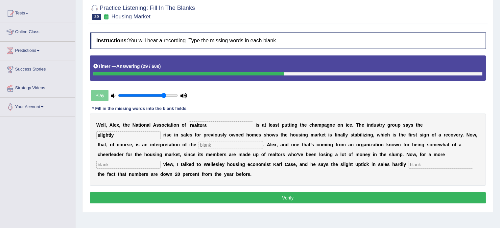
type input "slightly"
click at [219, 142] on input "text" at bounding box center [230, 145] width 64 height 8
type input "numbers"
click at [148, 164] on input "text" at bounding box center [128, 165] width 64 height 8
type input "sober"
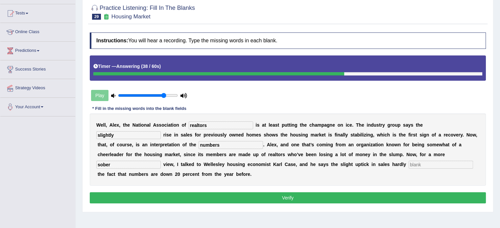
click at [434, 165] on input "text" at bounding box center [440, 165] width 64 height 8
type input "offset"
click at [331, 202] on button "Verify" at bounding box center [288, 198] width 396 height 11
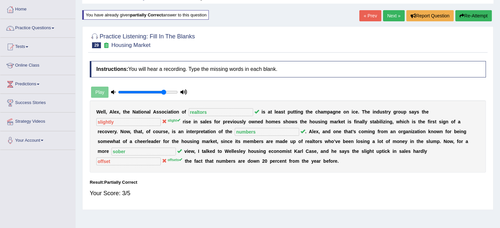
scroll to position [11, 0]
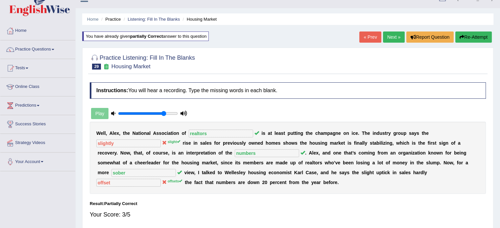
click at [392, 38] on link "Next »" at bounding box center [394, 37] width 22 height 11
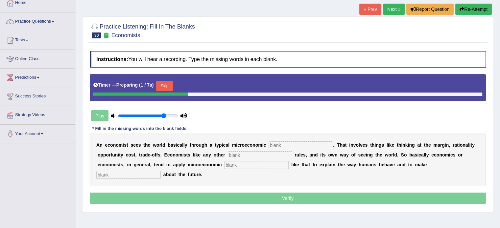
scroll to position [55, 0]
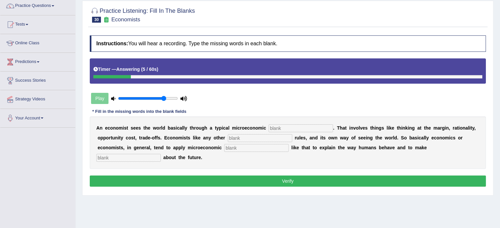
click at [116, 156] on input "text" at bounding box center [128, 158] width 64 height 8
type input "predictions"
click at [254, 148] on input "text" at bounding box center [256, 148] width 64 height 8
type input "concept"
click at [234, 134] on input "text" at bounding box center [260, 138] width 64 height 8
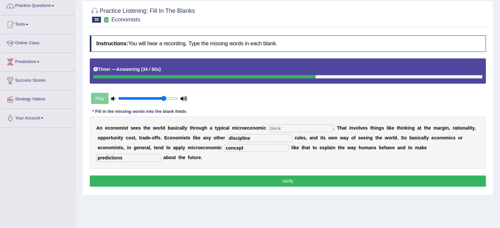
type input "discipline"
click at [247, 170] on div "Instructions: You will hear a recording. Type the missing words in each blank. …" at bounding box center [287, 112] width 399 height 160
click at [280, 126] on input "text" at bounding box center [300, 129] width 64 height 8
type input "t"
type input "docket"
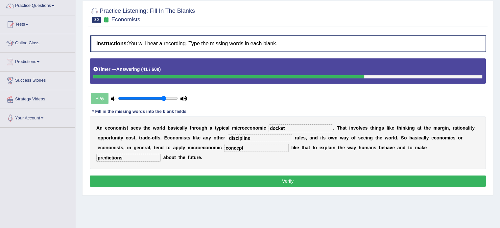
click at [285, 178] on button "Verify" at bounding box center [288, 181] width 396 height 11
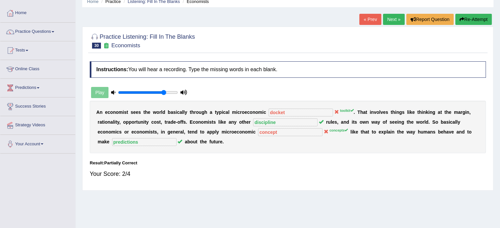
scroll to position [0, 0]
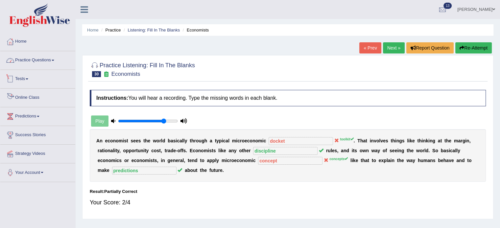
click at [53, 63] on link "Practice Questions" at bounding box center [37, 59] width 75 height 16
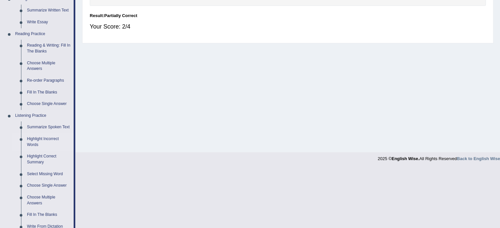
scroll to position [164, 0]
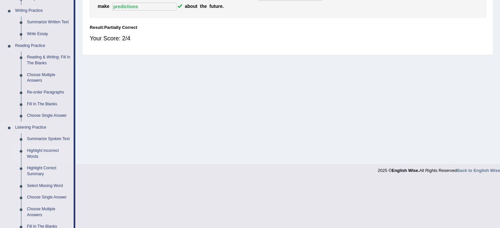
click at [38, 151] on link "Highlight Incorrect Words" at bounding box center [49, 153] width 50 height 17
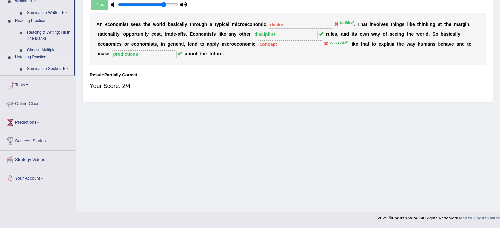
scroll to position [117, 0]
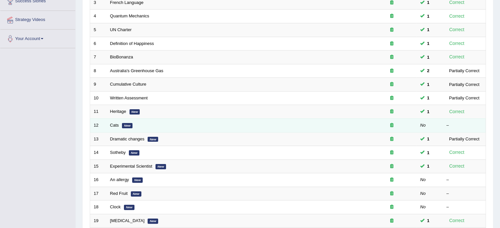
scroll to position [131, 0]
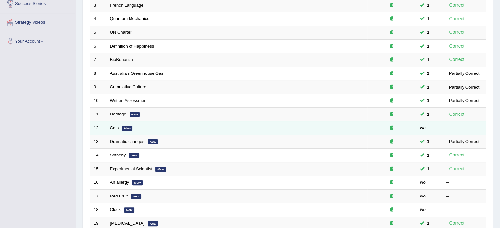
click at [115, 126] on link "Cats" at bounding box center [114, 128] width 9 height 5
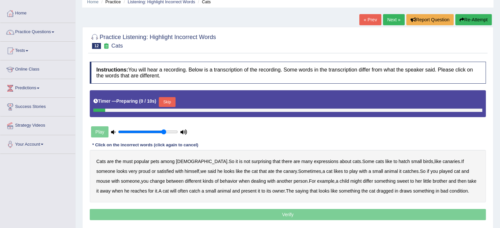
scroll to position [44, 0]
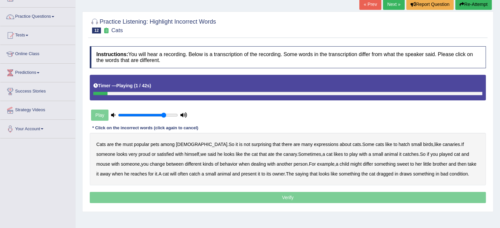
click at [127, 144] on b "must" at bounding box center [128, 144] width 10 height 5
click at [398, 143] on b "hatch" at bounding box center [403, 144] width 11 height 5
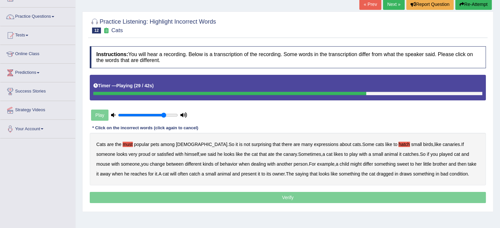
click at [363, 163] on b "differ" at bounding box center [368, 164] width 10 height 5
click at [399, 174] on b "draws" at bounding box center [405, 174] width 12 height 5
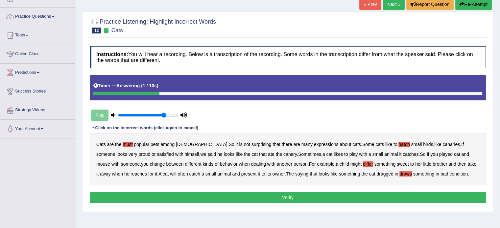
click at [128, 144] on b "must" at bounding box center [128, 144] width 10 height 5
click at [212, 196] on button "Verify" at bounding box center [288, 197] width 396 height 11
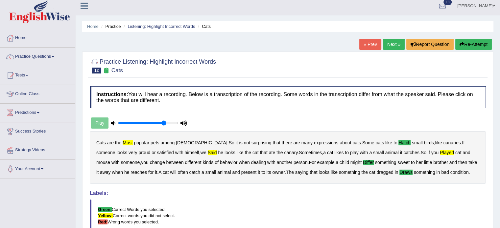
scroll to position [0, 0]
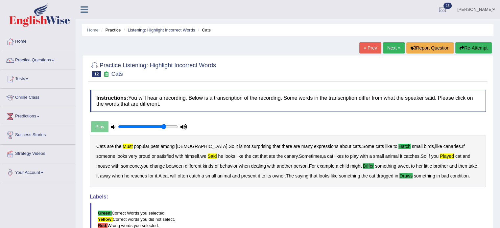
click at [475, 46] on button "Re-Attempt" at bounding box center [473, 47] width 36 height 11
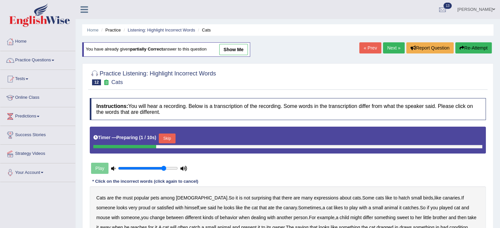
click at [174, 138] on button "Skip" at bounding box center [167, 139] width 16 height 10
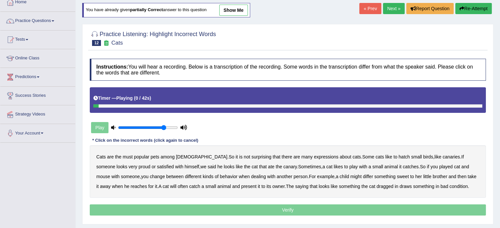
scroll to position [44, 0]
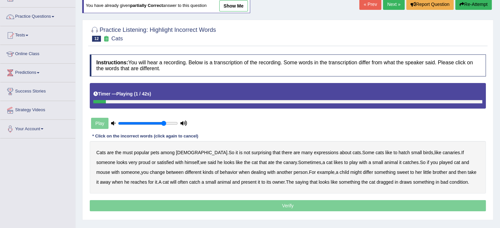
click at [126, 152] on b "must" at bounding box center [128, 152] width 10 height 5
click at [398, 151] on b "hatch" at bounding box center [403, 152] width 11 height 5
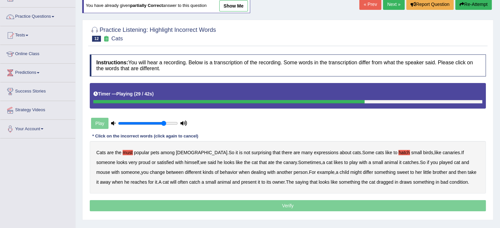
click at [363, 172] on b "differ" at bounding box center [368, 172] width 10 height 5
click at [399, 181] on b "draws" at bounding box center [405, 182] width 12 height 5
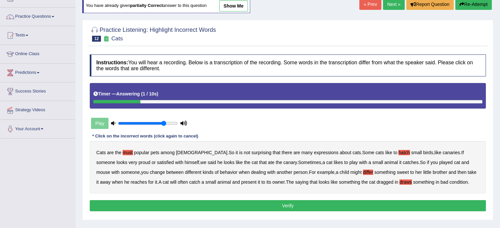
click at [291, 204] on button "Verify" at bounding box center [288, 205] width 396 height 11
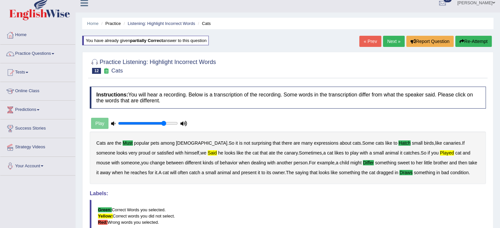
scroll to position [0, 0]
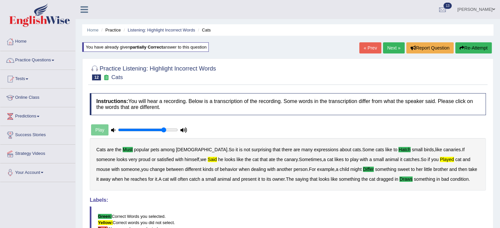
click at [389, 46] on link "Next »" at bounding box center [394, 47] width 22 height 11
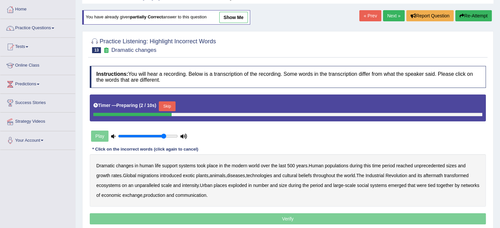
scroll to position [66, 0]
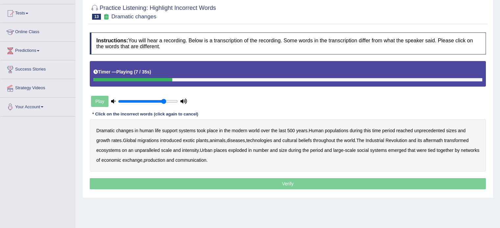
click at [336, 128] on b "populations" at bounding box center [337, 130] width 24 height 5
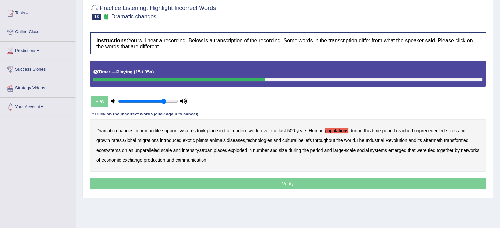
click at [237, 138] on b "diseases" at bounding box center [236, 140] width 18 height 5
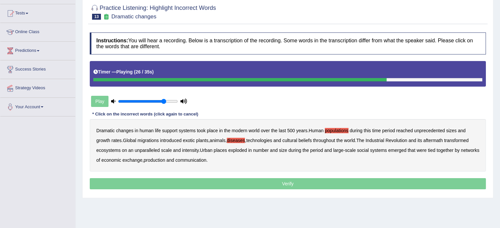
click at [221, 150] on b "places" at bounding box center [220, 150] width 13 height 5
click at [165, 160] on b "production" at bounding box center [154, 160] width 21 height 5
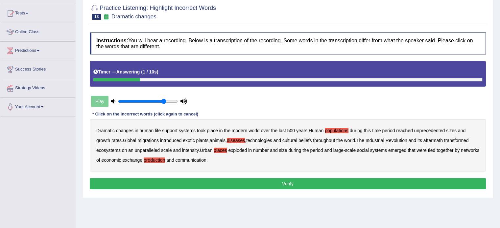
click at [249, 183] on button "Verify" at bounding box center [288, 183] width 396 height 11
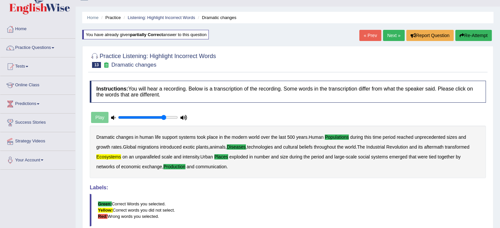
scroll to position [11, 0]
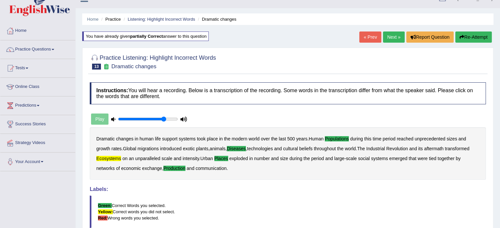
click at [392, 37] on link "Next »" at bounding box center [394, 37] width 22 height 11
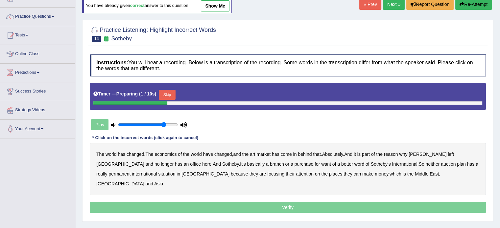
scroll to position [66, 0]
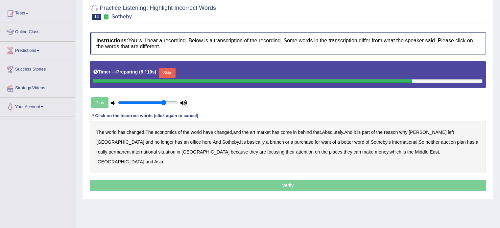
click at [171, 72] on button "Skip" at bounding box center [167, 73] width 16 height 10
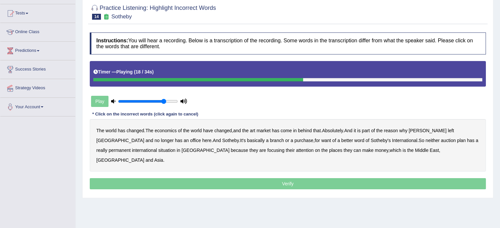
click at [294, 139] on b "purchase" at bounding box center [303, 140] width 19 height 5
click at [271, 140] on div "The world has changed . The economics of the world have changed , and the art m…" at bounding box center [288, 145] width 396 height 53
click at [321, 139] on b "want" at bounding box center [326, 140] width 10 height 5
click at [457, 140] on b "plan" at bounding box center [461, 140] width 9 height 5
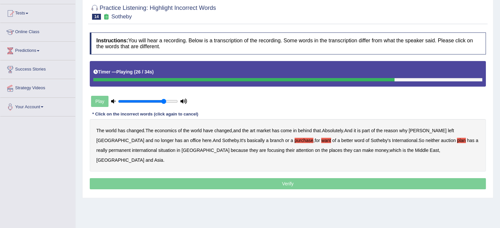
click at [158, 149] on b "situation" at bounding box center [166, 150] width 17 height 5
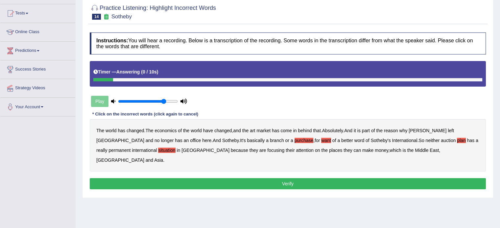
click at [323, 178] on button "Verify" at bounding box center [288, 183] width 396 height 11
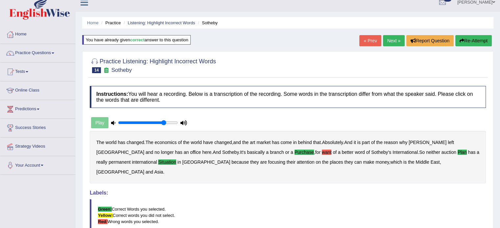
scroll to position [0, 0]
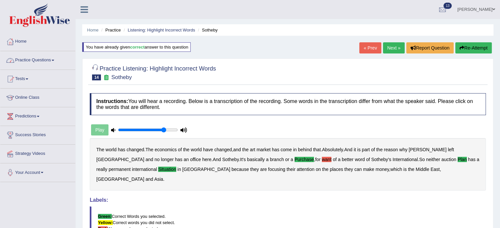
click at [34, 64] on link "Practice Questions" at bounding box center [37, 59] width 75 height 16
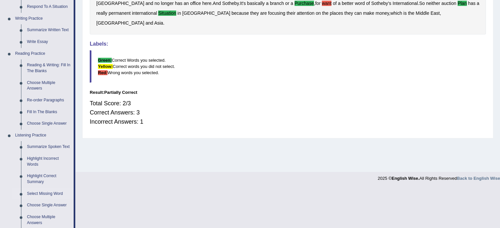
scroll to position [186, 0]
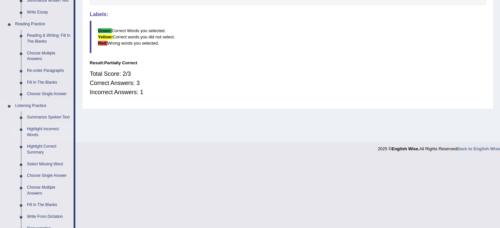
click at [38, 127] on link "Highlight Incorrect Words" at bounding box center [49, 132] width 50 height 17
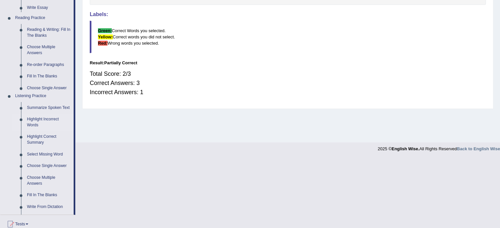
scroll to position [117, 0]
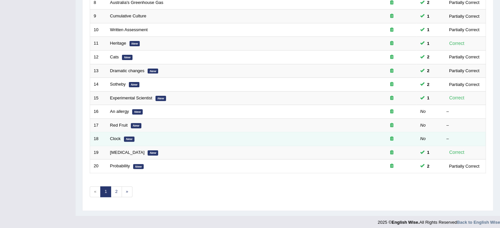
scroll to position [205, 0]
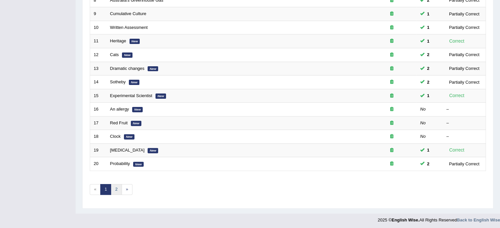
click at [112, 190] on link "2" at bounding box center [116, 189] width 11 height 11
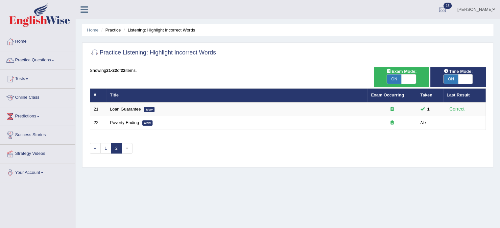
click at [390, 80] on span "ON" at bounding box center [394, 79] width 14 height 9
checkbox input "false"
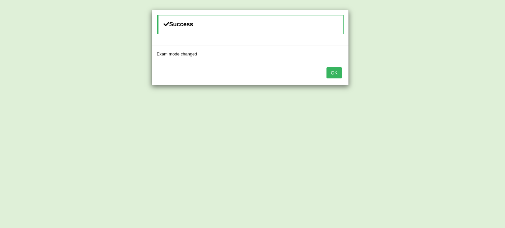
click at [334, 73] on button "OK" at bounding box center [333, 72] width 15 height 11
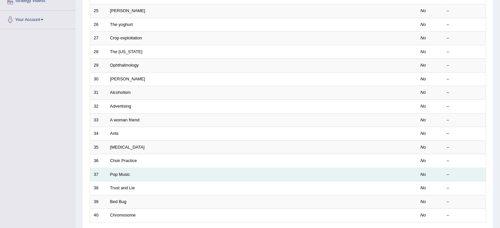
scroll to position [205, 0]
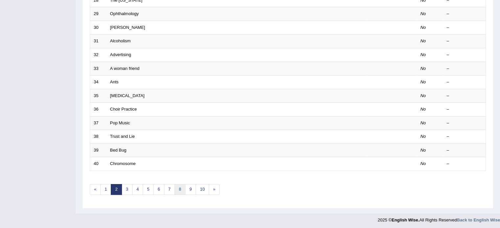
click at [178, 187] on link "8" at bounding box center [179, 189] width 11 height 11
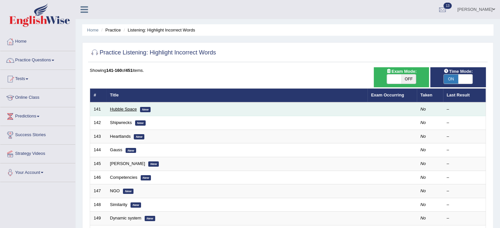
click at [121, 108] on link "Hubble Space" at bounding box center [123, 109] width 27 height 5
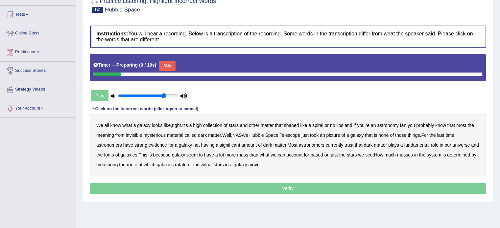
scroll to position [66, 0]
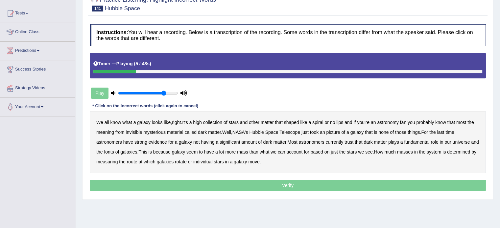
click at [201, 122] on b "high" at bounding box center [197, 122] width 9 height 5
click at [104, 130] on b "meaning" at bounding box center [105, 132] width 18 height 5
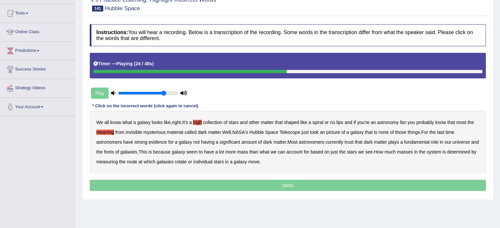
click at [443, 130] on b "last" at bounding box center [440, 132] width 7 height 5
click at [350, 142] on b "trust" at bounding box center [348, 142] width 9 height 5
click at [114, 151] on b "fonts" at bounding box center [109, 152] width 10 height 5
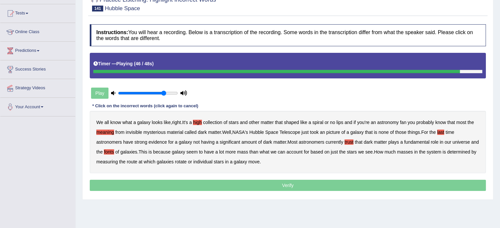
click at [137, 161] on b "route" at bounding box center [132, 161] width 11 height 5
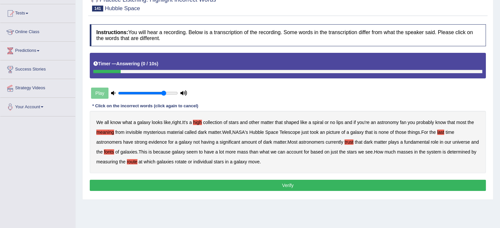
click at [285, 185] on button "Verify" at bounding box center [288, 185] width 396 height 11
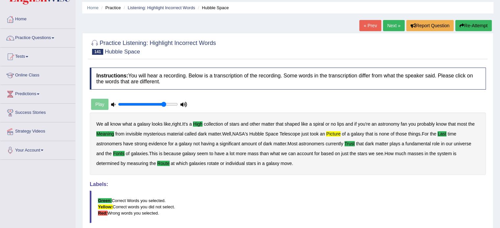
scroll to position [22, 0]
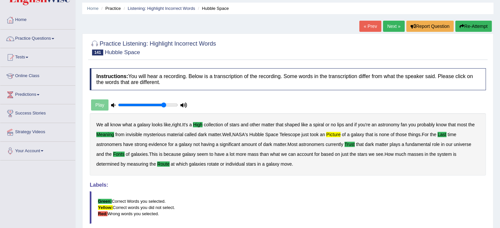
click at [394, 27] on link "Next »" at bounding box center [394, 26] width 22 height 11
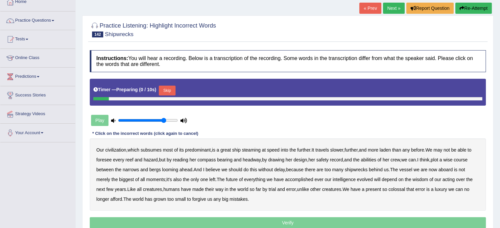
scroll to position [55, 0]
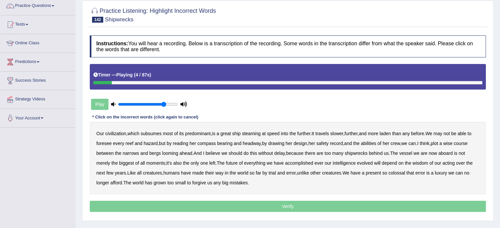
click at [196, 132] on b "predominant" at bounding box center [198, 133] width 26 height 5
click at [341, 132] on b "slower" at bounding box center [336, 133] width 13 height 5
click at [284, 142] on b "drawing" at bounding box center [276, 143] width 16 height 5
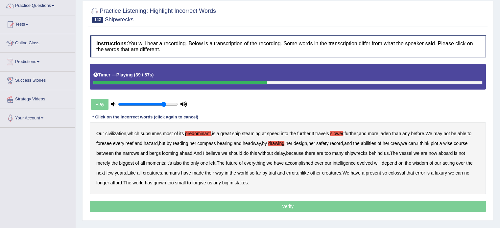
click at [242, 152] on b "should" at bounding box center [234, 153] width 13 height 5
click at [162, 163] on b "moments" at bounding box center [155, 163] width 19 height 5
click at [323, 163] on b "ever" at bounding box center [318, 163] width 9 height 5
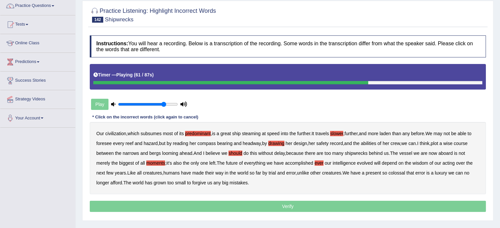
click at [454, 162] on b "acting" at bounding box center [448, 163] width 12 height 5
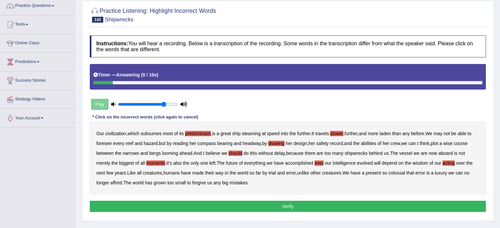
scroll to position [77, 0]
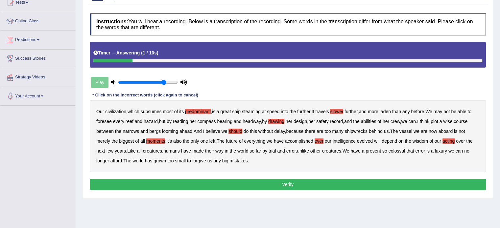
click at [285, 184] on button "Verify" at bounding box center [288, 184] width 396 height 11
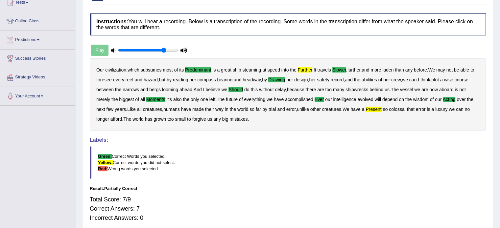
click at [381, 107] on b "present" at bounding box center [373, 109] width 16 height 5
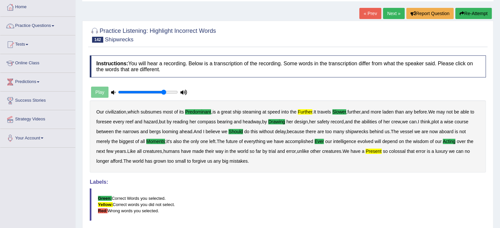
scroll to position [33, 0]
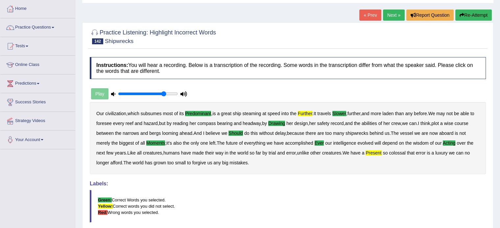
click at [472, 19] on button "Re-Attempt" at bounding box center [473, 15] width 36 height 11
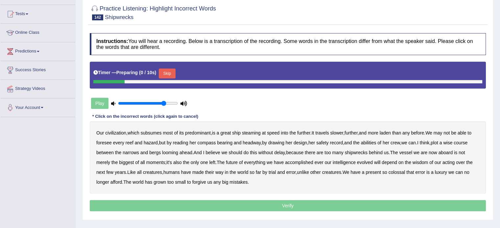
scroll to position [66, 0]
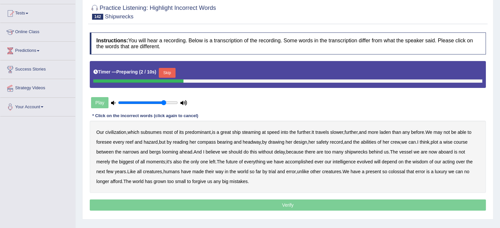
click at [172, 75] on button "Skip" at bounding box center [167, 73] width 16 height 10
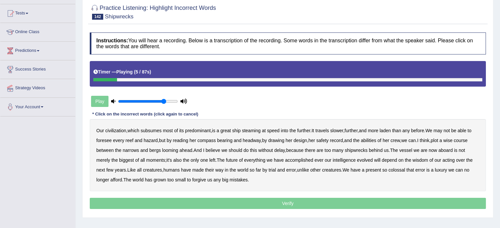
click at [206, 132] on b "predominant" at bounding box center [198, 130] width 26 height 5
click at [341, 130] on b "slower" at bounding box center [336, 130] width 13 height 5
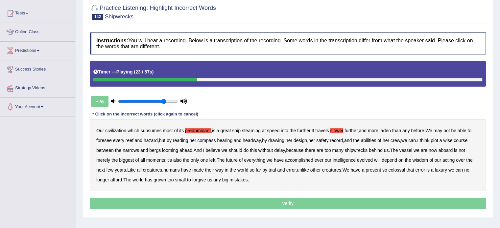
click at [284, 140] on b "drawing" at bounding box center [276, 140] width 16 height 5
click at [242, 150] on b "should" at bounding box center [234, 150] width 13 height 5
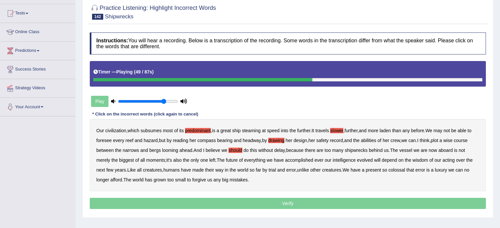
click at [163, 161] on b "moments" at bounding box center [155, 160] width 19 height 5
click at [323, 160] on b "ever" at bounding box center [318, 160] width 9 height 5
click at [454, 160] on b "acting" at bounding box center [448, 160] width 12 height 5
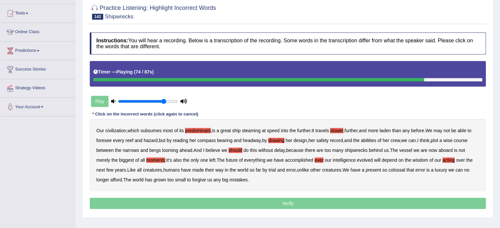
click at [381, 169] on b "present" at bounding box center [372, 170] width 15 height 5
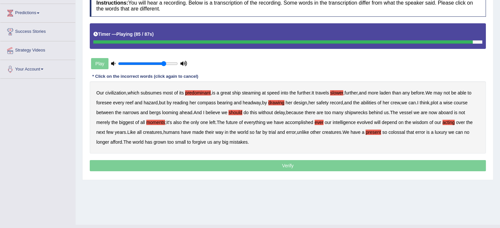
scroll to position [109, 0]
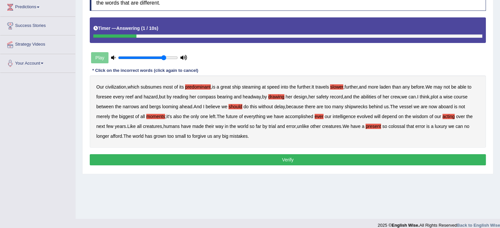
click at [357, 85] on b "further" at bounding box center [350, 86] width 13 height 5
click at [301, 162] on button "Verify" at bounding box center [288, 159] width 396 height 11
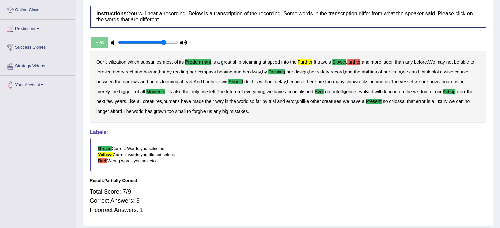
scroll to position [87, 0]
click at [359, 61] on b "further" at bounding box center [353, 62] width 13 height 5
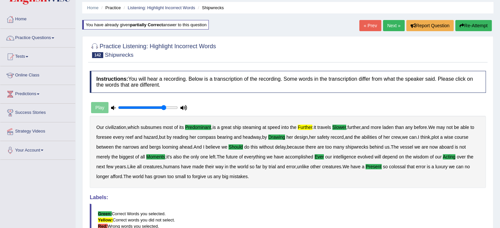
scroll to position [22, 0]
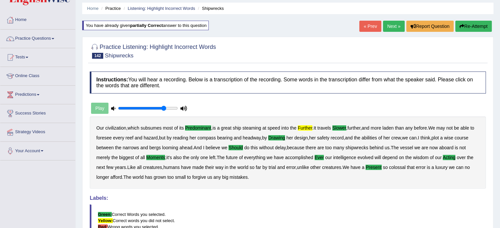
click at [392, 24] on link "Next »" at bounding box center [394, 26] width 22 height 11
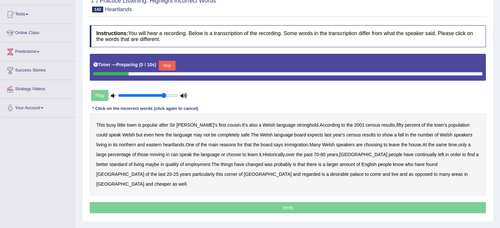
scroll to position [66, 0]
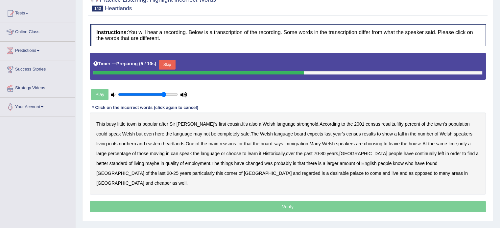
click at [166, 64] on button "Skip" at bounding box center [167, 65] width 16 height 10
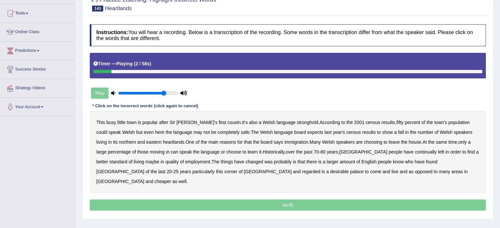
click at [146, 123] on b "popular" at bounding box center [149, 122] width 15 height 5
click at [396, 122] on b "fifty" at bounding box center [399, 122] width 7 height 5
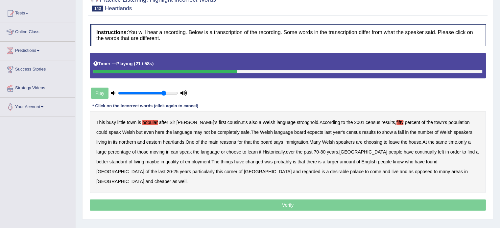
click at [146, 142] on b "eastern" at bounding box center [153, 142] width 15 height 5
click at [408, 143] on b "house" at bounding box center [414, 142] width 12 height 5
click at [106, 150] on b "large" at bounding box center [101, 152] width 10 height 5
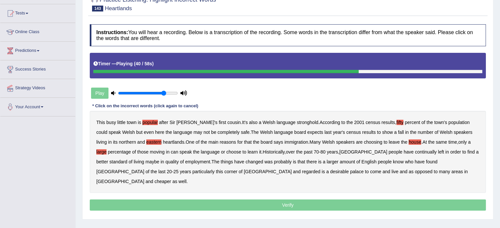
click at [134, 160] on b "living" at bounding box center [139, 161] width 11 height 5
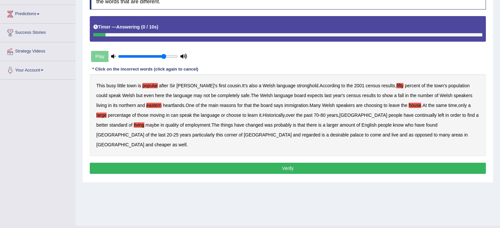
scroll to position [109, 0]
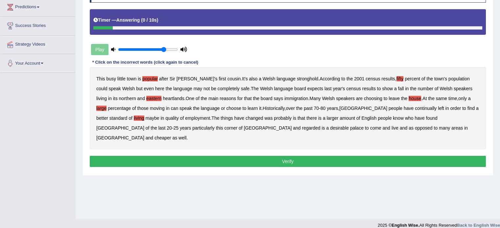
click at [283, 156] on button "Verify" at bounding box center [288, 161] width 396 height 11
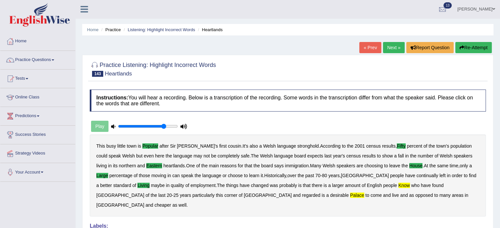
scroll to position [0, 0]
click at [389, 34] on ul "Home Practice Listening: Highlight Incorrect Words Heartlands" at bounding box center [287, 30] width 411 height 12
click at [388, 50] on link "Next »" at bounding box center [394, 47] width 22 height 11
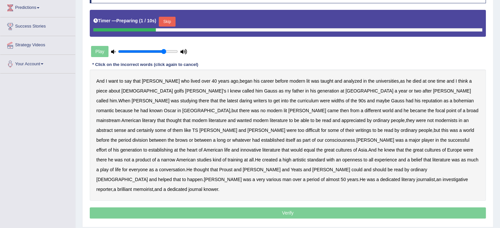
scroll to position [97, 0]
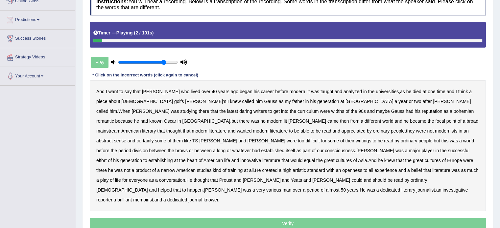
click at [191, 90] on b "lived" at bounding box center [196, 91] width 10 height 5
click at [212, 89] on b "40" at bounding box center [214, 91] width 5 height 5
click at [412, 90] on b "died" at bounding box center [416, 91] width 9 height 5
click at [230, 101] on b "knew" at bounding box center [235, 101] width 11 height 5
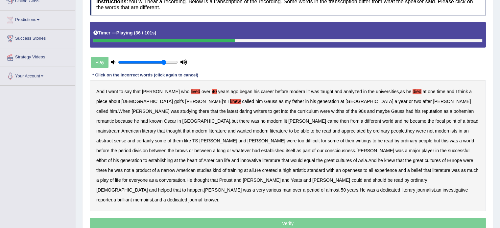
click at [156, 128] on b "literary" at bounding box center [149, 130] width 14 height 5
click at [131, 148] on b "period" at bounding box center [124, 150] width 13 height 5
click at [367, 158] on b "Asia" at bounding box center [362, 160] width 9 height 5
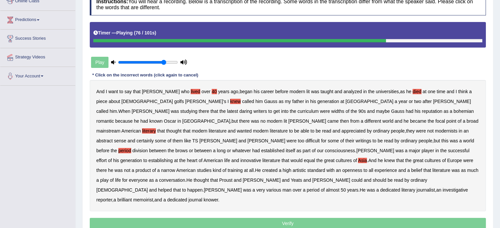
click at [277, 168] on b "created" at bounding box center [269, 170] width 15 height 5
click at [109, 178] on b "play" at bounding box center [104, 180] width 9 height 5
click at [371, 178] on b "and" at bounding box center [367, 180] width 8 height 5
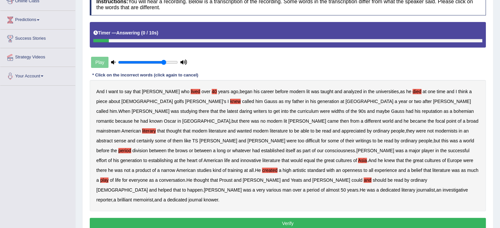
click at [203, 197] on b "knower" at bounding box center [210, 199] width 14 height 5
click at [206, 218] on button "Verify" at bounding box center [288, 223] width 396 height 11
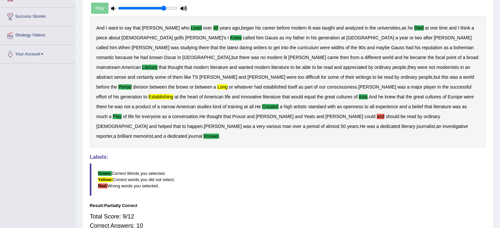
scroll to position [118, 0]
click at [384, 114] on b "and" at bounding box center [381, 116] width 8 height 5
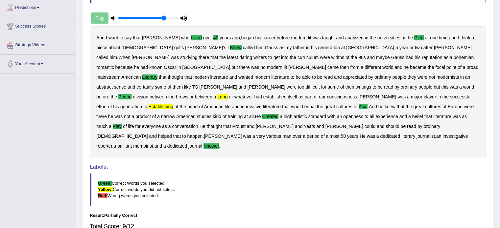
scroll to position [107, 0]
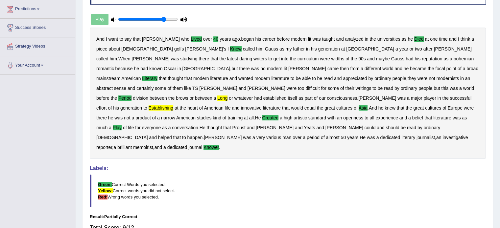
click at [173, 105] on b "establishing" at bounding box center [161, 107] width 25 height 5
click at [227, 96] on b "long" at bounding box center [222, 98] width 10 height 5
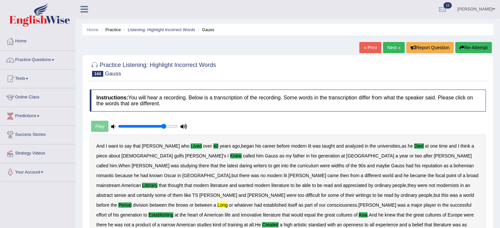
scroll to position [0, 0]
click at [389, 47] on link "Next »" at bounding box center [394, 47] width 22 height 11
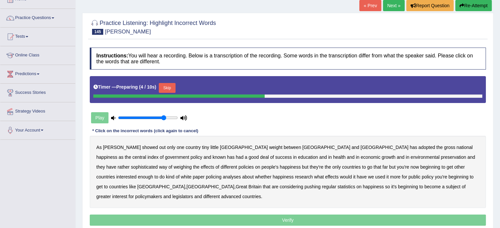
scroll to position [55, 0]
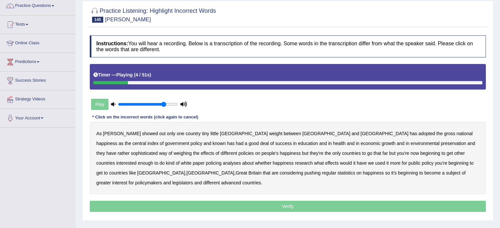
click at [142, 133] on b "showed" at bounding box center [150, 133] width 16 height 5
click at [225, 141] on b "known" at bounding box center [218, 143] width 13 height 5
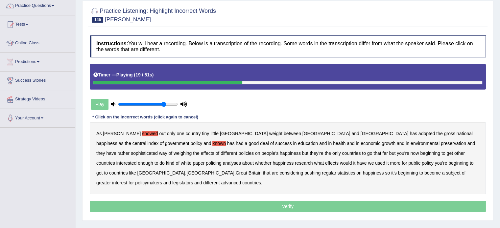
click at [158, 151] on b "sophisticated" at bounding box center [144, 153] width 27 height 5
click at [192, 151] on b "weighing" at bounding box center [182, 153] width 18 height 5
click at [221, 161] on b "policing" at bounding box center [213, 163] width 15 height 5
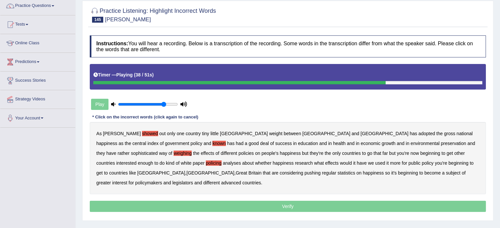
click at [234, 171] on b "[GEOGRAPHIC_DATA]" at bounding box center [210, 173] width 48 height 5
click at [225, 201] on p "Verify" at bounding box center [288, 206] width 396 height 11
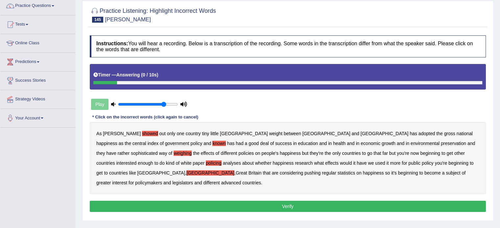
click at [287, 201] on button "Verify" at bounding box center [288, 206] width 396 height 11
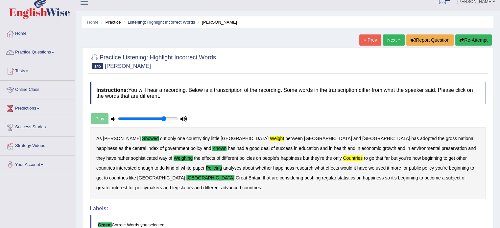
scroll to position [0, 0]
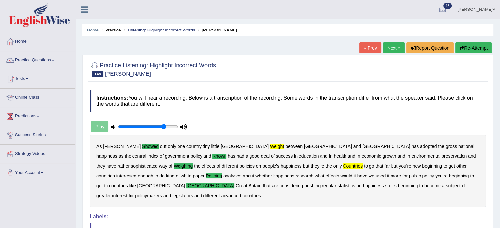
click at [477, 52] on button "Re-Attempt" at bounding box center [473, 47] width 36 height 11
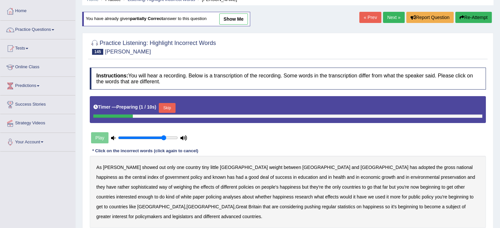
scroll to position [33, 0]
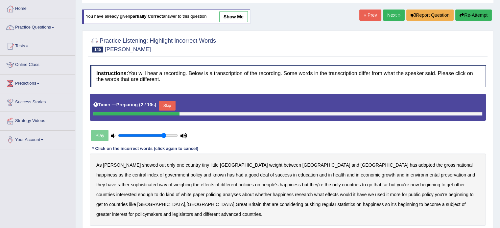
click at [167, 101] on button "Skip" at bounding box center [167, 106] width 16 height 10
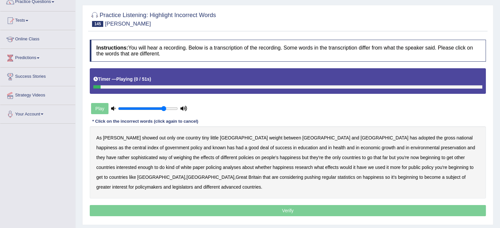
scroll to position [66, 0]
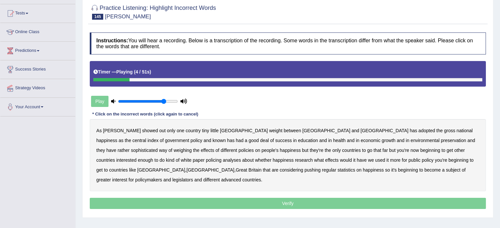
click at [142, 131] on b "showed" at bounding box center [150, 130] width 16 height 5
click at [227, 131] on div "As Joanne showed out only one country tiny little Bhutan weight between China a…" at bounding box center [288, 155] width 396 height 72
click at [269, 131] on b "weight" at bounding box center [275, 130] width 13 height 5
click at [225, 138] on b "known" at bounding box center [218, 140] width 13 height 5
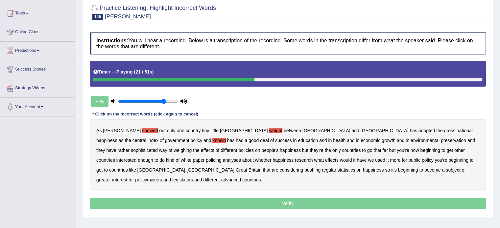
click at [192, 148] on b "weighing" at bounding box center [182, 150] width 18 height 5
click at [342, 148] on b "countries" at bounding box center [351, 150] width 19 height 5
click at [221, 158] on b "policing" at bounding box center [213, 160] width 15 height 5
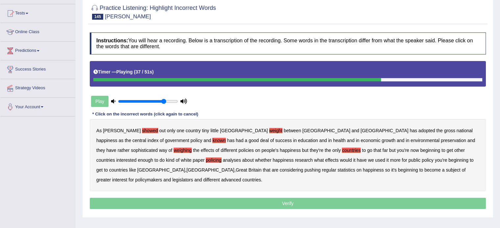
click at [234, 168] on b "Finland" at bounding box center [210, 170] width 48 height 5
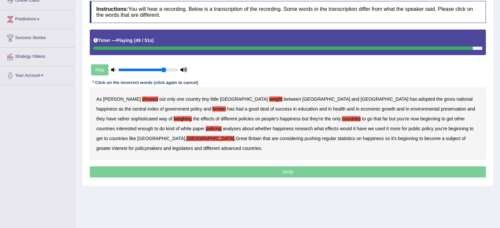
scroll to position [99, 0]
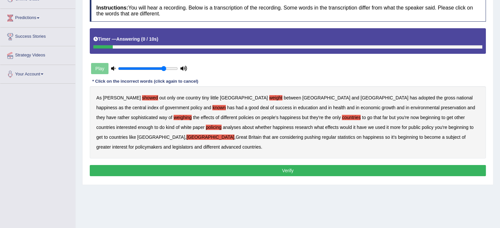
click at [306, 165] on button "Verify" at bounding box center [288, 170] width 396 height 11
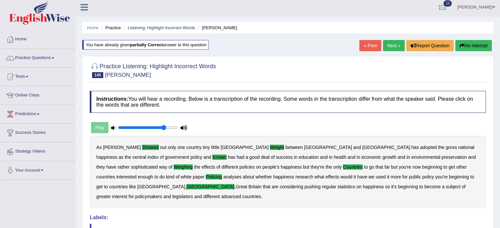
scroll to position [0, 0]
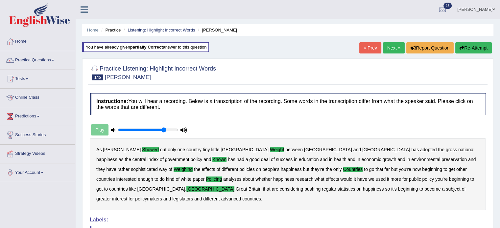
click at [392, 47] on link "Next »" at bounding box center [394, 47] width 22 height 11
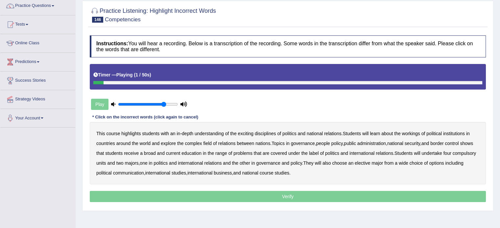
click at [129, 132] on b "highlights" at bounding box center [130, 133] width 19 height 5
click at [312, 132] on b "national" at bounding box center [315, 133] width 16 height 5
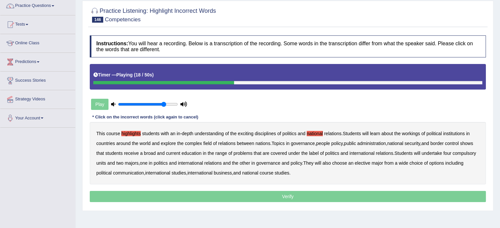
click at [329, 144] on b "people" at bounding box center [323, 143] width 14 height 5
click at [473, 142] on b "shows" at bounding box center [466, 143] width 13 height 5
click at [244, 152] on b "problems" at bounding box center [242, 153] width 19 height 5
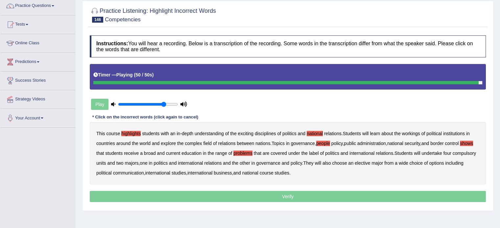
click at [268, 173] on b "course" at bounding box center [267, 173] width 14 height 5
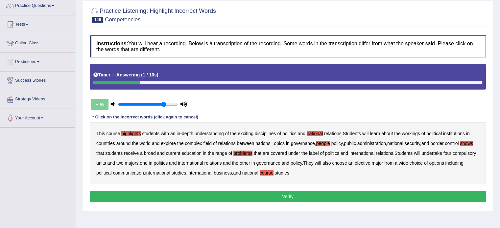
click at [272, 198] on button "Verify" at bounding box center [288, 196] width 396 height 11
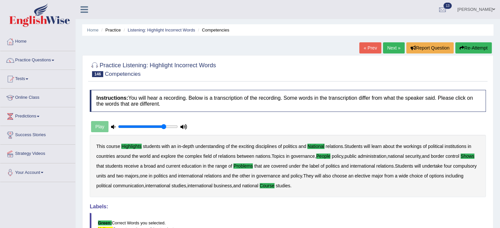
click at [388, 45] on link "Next »" at bounding box center [394, 47] width 22 height 11
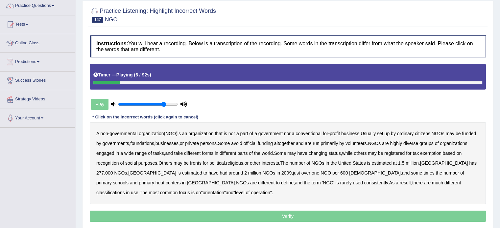
click at [234, 134] on b "nor" at bounding box center [231, 133] width 7 height 5
click at [256, 143] on b "official" at bounding box center [249, 143] width 13 height 5
click at [164, 152] on b "tasks" at bounding box center [158, 153] width 11 height 5
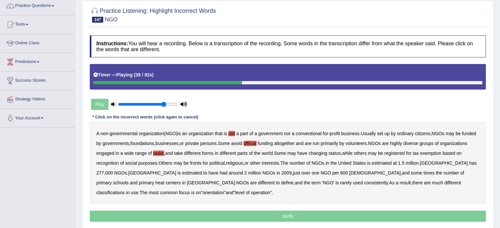
click at [327, 153] on b "changing" at bounding box center [318, 153] width 19 height 5
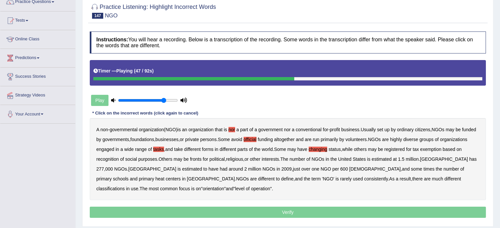
scroll to position [66, 0]
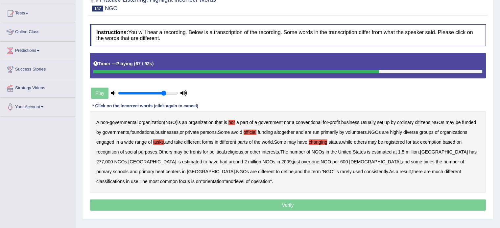
click at [411, 162] on b "some" at bounding box center [416, 161] width 11 height 5
click at [164, 169] on b "heat" at bounding box center [159, 171] width 9 height 5
click at [258, 171] on b "different" at bounding box center [266, 171] width 16 height 5
click at [432, 172] on b "much" at bounding box center [437, 171] width 11 height 5
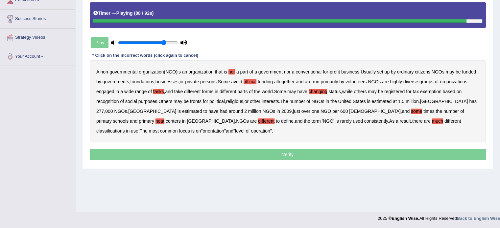
scroll to position [117, 0]
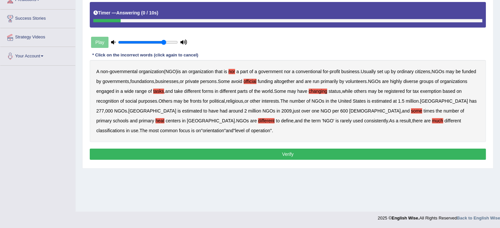
click at [278, 153] on button "Verify" at bounding box center [288, 154] width 396 height 11
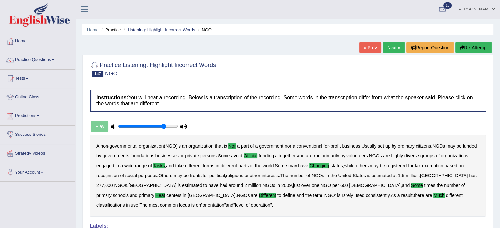
scroll to position [0, 0]
click at [390, 46] on link "Next »" at bounding box center [394, 47] width 22 height 11
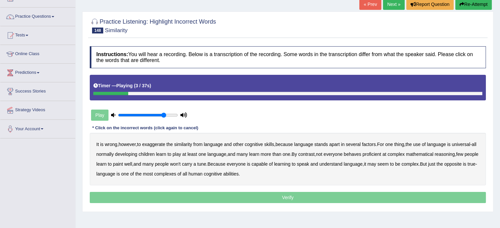
click at [200, 144] on b "from" at bounding box center [197, 144] width 9 height 5
click at [372, 146] on b "factors" at bounding box center [369, 144] width 14 height 5
click at [197, 154] on b "least" at bounding box center [192, 154] width 10 height 5
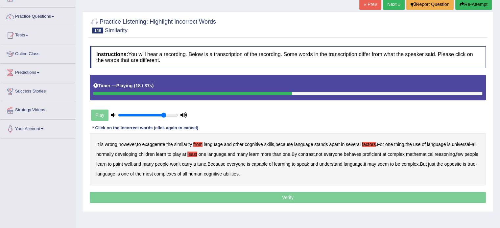
click at [361, 154] on b "behaves" at bounding box center [352, 154] width 17 height 5
click at [180, 165] on b "won't" at bounding box center [175, 164] width 11 height 5
click at [418, 165] on b "complex" at bounding box center [409, 164] width 17 height 5
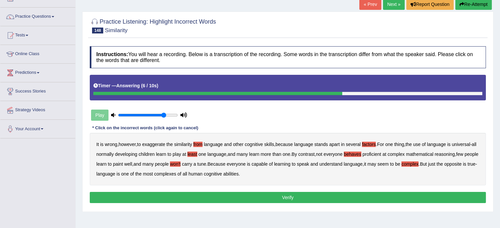
click at [231, 198] on button "Verify" at bounding box center [288, 197] width 396 height 11
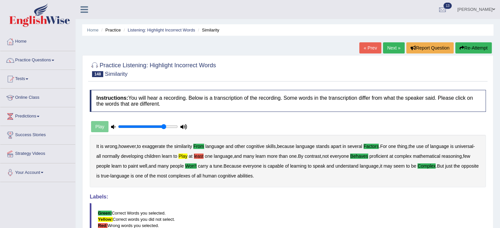
click at [389, 44] on link "Next »" at bounding box center [394, 47] width 22 height 11
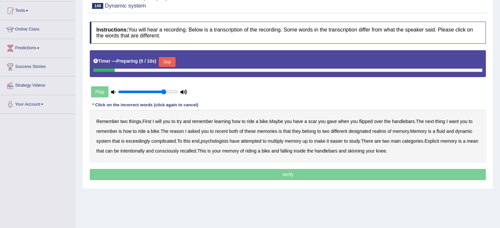
scroll to position [77, 0]
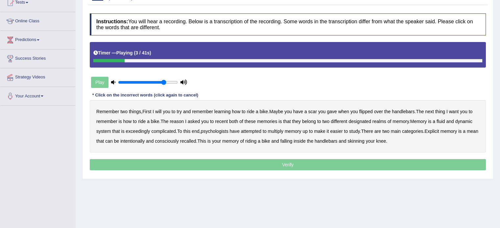
click at [160, 111] on b "will" at bounding box center [158, 111] width 6 height 5
click at [332, 112] on b "gave" at bounding box center [332, 111] width 10 height 5
click at [224, 121] on b "recent" at bounding box center [221, 121] width 13 height 5
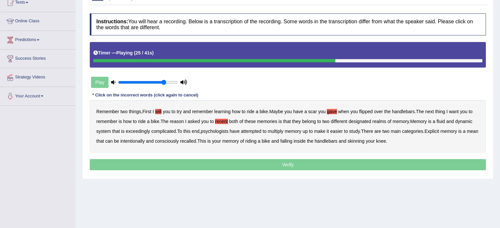
click at [276, 131] on b "multiply" at bounding box center [274, 131] width 15 height 5
click at [306, 142] on b "inside" at bounding box center [299, 141] width 12 height 5
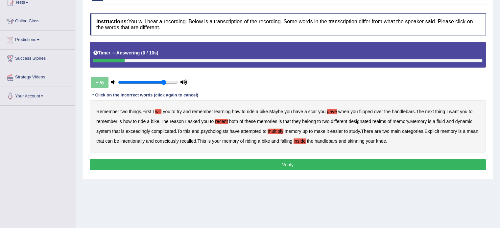
click at [311, 165] on button "Verify" at bounding box center [288, 164] width 396 height 11
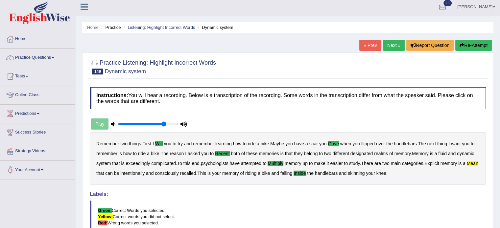
scroll to position [0, 0]
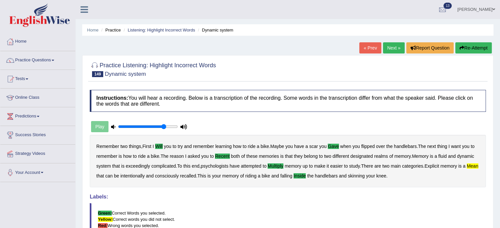
click at [384, 49] on link "Next »" at bounding box center [394, 47] width 22 height 11
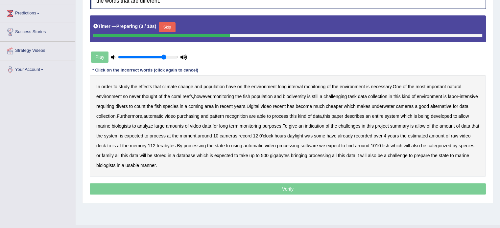
scroll to position [109, 0]
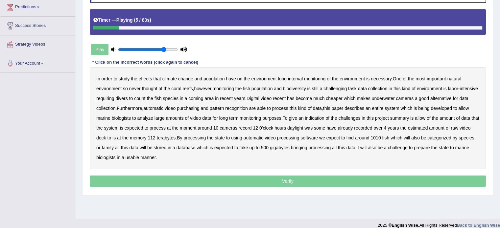
click at [217, 78] on b "population" at bounding box center [213, 78] width 21 height 5
click at [203, 98] on b "coming" at bounding box center [195, 98] width 15 height 5
click at [286, 99] on b "recent" at bounding box center [279, 98] width 13 height 5
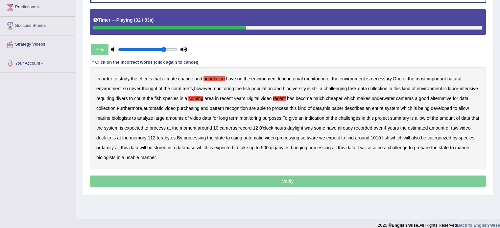
click at [199, 109] on b "purchasing" at bounding box center [188, 108] width 23 height 5
click at [425, 117] on b "allow" at bounding box center [420, 118] width 11 height 5
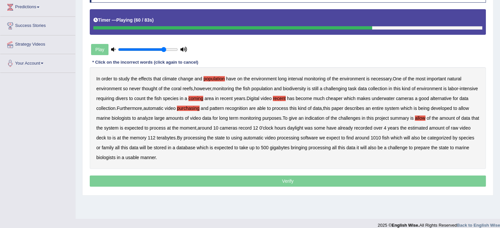
click at [147, 136] on b "memory" at bounding box center [138, 137] width 17 height 5
click at [307, 147] on b "bringing" at bounding box center [299, 147] width 16 height 5
click at [429, 148] on b "prepare" at bounding box center [422, 147] width 16 height 5
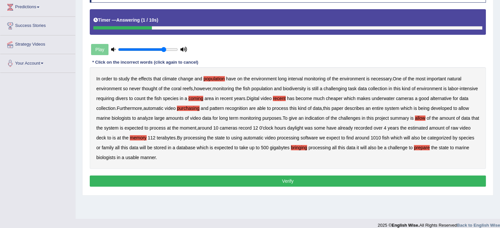
click at [285, 183] on button "Verify" at bounding box center [288, 181] width 396 height 11
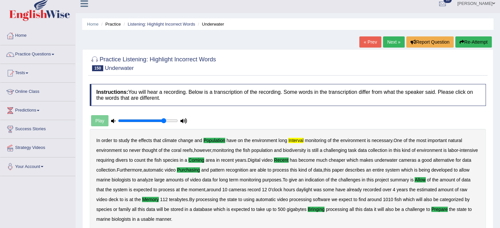
scroll to position [0, 0]
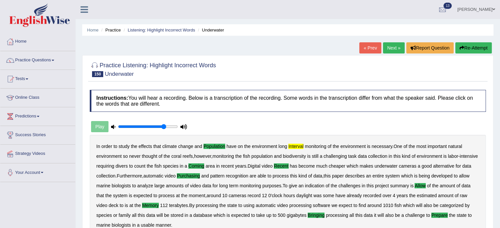
click at [471, 47] on button "Re-Attempt" at bounding box center [473, 47] width 36 height 11
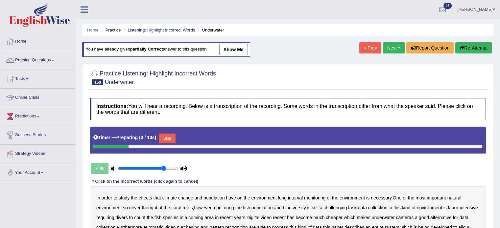
click at [171, 136] on button "Skip" at bounding box center [167, 139] width 16 height 10
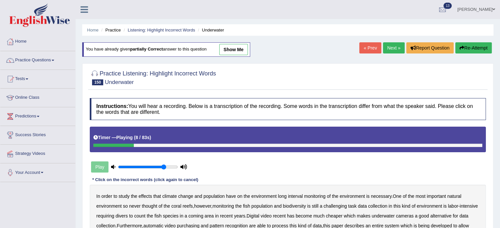
click at [295, 196] on b "interval" at bounding box center [295, 196] width 15 height 5
click at [227, 50] on link "show me" at bounding box center [233, 49] width 29 height 11
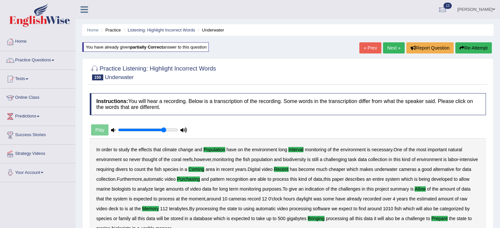
click at [393, 49] on link "Next »" at bounding box center [394, 47] width 22 height 11
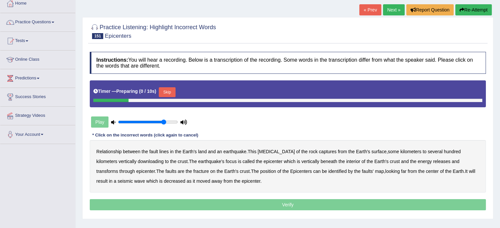
scroll to position [44, 0]
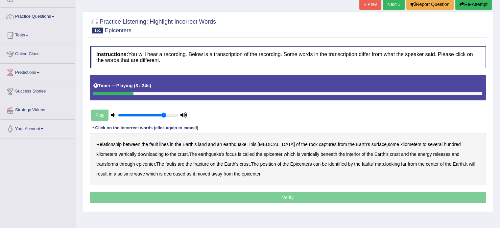
click at [206, 144] on b "land" at bounding box center [202, 144] width 9 height 5
click at [319, 143] on b "captures" at bounding box center [328, 144] width 18 height 5
click at [138, 155] on b "downloading" at bounding box center [151, 154] width 26 height 5
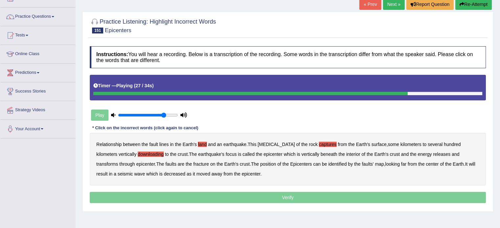
click at [401, 162] on b "far" at bounding box center [403, 164] width 5 height 5
click at [133, 172] on b "seismic" at bounding box center [125, 174] width 15 height 5
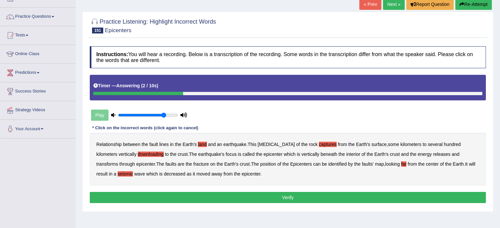
click at [311, 194] on button "Verify" at bounding box center [288, 197] width 396 height 11
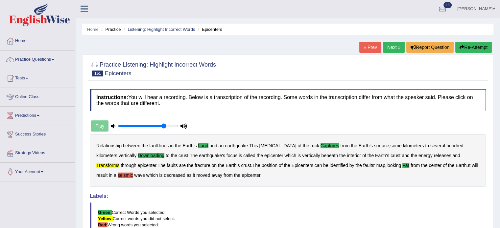
scroll to position [0, 0]
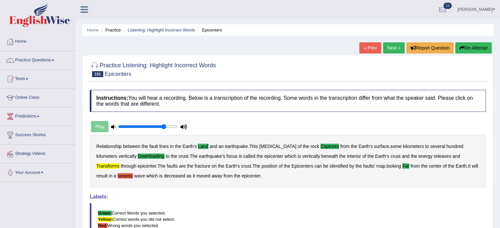
click at [467, 48] on button "Re-Attempt" at bounding box center [473, 47] width 36 height 11
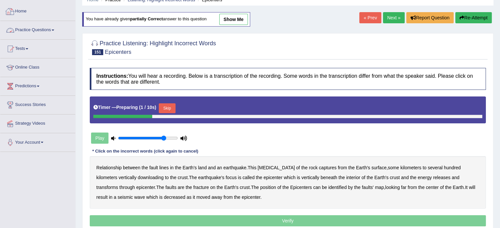
scroll to position [33, 0]
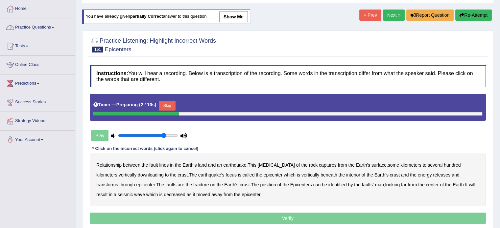
click at [171, 97] on div "Timer — Preparing ( 2 / 10s ) Skip" at bounding box center [288, 107] width 396 height 27
click at [172, 105] on button "Skip" at bounding box center [167, 106] width 16 height 10
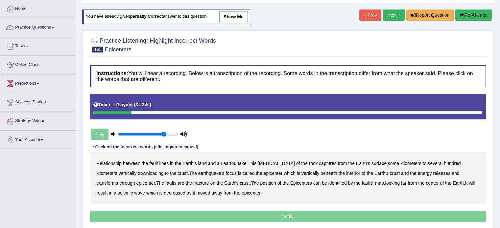
click at [201, 164] on b "land" at bounding box center [202, 163] width 9 height 5
click at [319, 161] on b "captures" at bounding box center [328, 163] width 18 height 5
click at [138, 173] on b "downloading" at bounding box center [151, 173] width 26 height 5
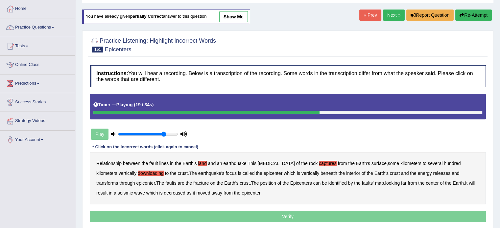
click at [118, 181] on b "transforms" at bounding box center [107, 183] width 22 height 5
click at [401, 183] on b "far" at bounding box center [403, 183] width 5 height 5
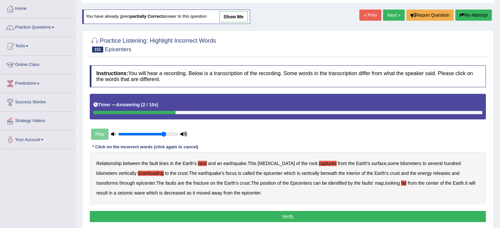
click at [354, 218] on button "Verify" at bounding box center [288, 216] width 396 height 11
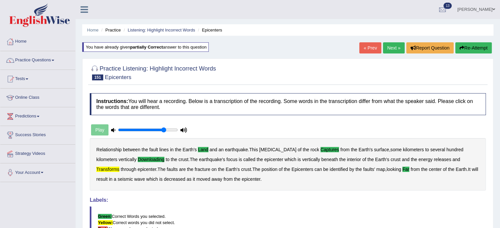
scroll to position [0, 0]
click at [390, 50] on link "Next »" at bounding box center [394, 47] width 22 height 11
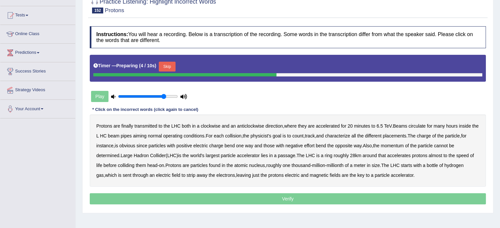
scroll to position [77, 0]
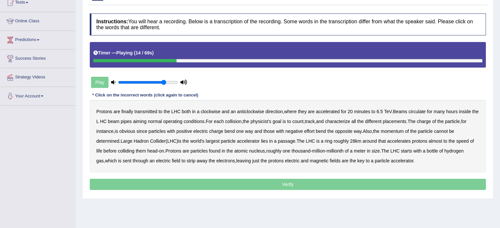
click at [144, 122] on b "aiming" at bounding box center [139, 121] width 13 height 5
click at [406, 122] on b "placements" at bounding box center [394, 121] width 24 height 5
click at [314, 131] on b "effort" at bounding box center [309, 131] width 11 height 5
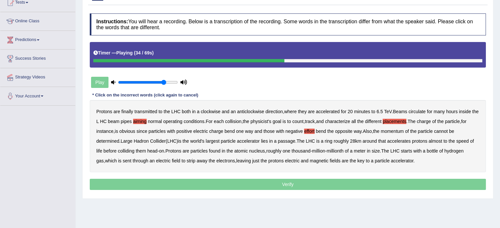
click at [448, 131] on b "cannot" at bounding box center [441, 131] width 14 height 5
click at [287, 142] on b "passage" at bounding box center [286, 141] width 17 height 5
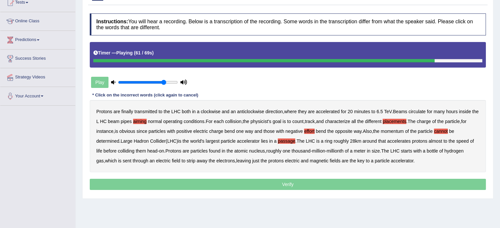
click at [187, 161] on b "strip" at bounding box center [191, 160] width 9 height 5
click at [181, 162] on b "to" at bounding box center [183, 160] width 4 height 5
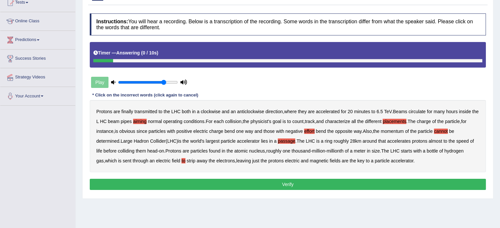
click at [241, 184] on button "Verify" at bounding box center [288, 184] width 396 height 11
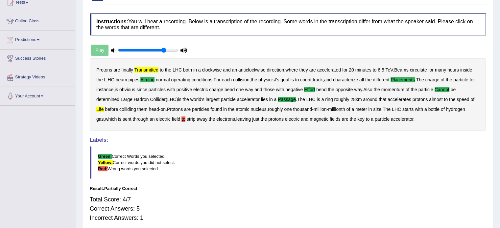
click at [181, 117] on b "to" at bounding box center [183, 119] width 4 height 5
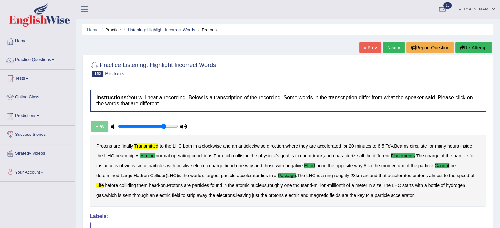
scroll to position [0, 0]
click at [469, 45] on button "Re-Attempt" at bounding box center [473, 47] width 36 height 11
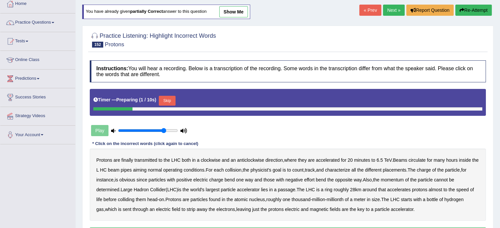
scroll to position [44, 0]
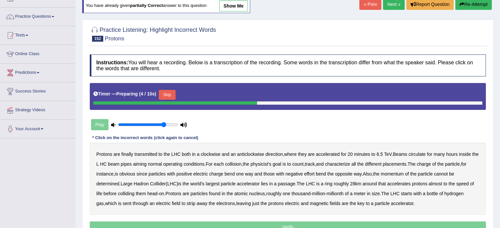
click at [164, 91] on button "Skip" at bounding box center [167, 95] width 16 height 10
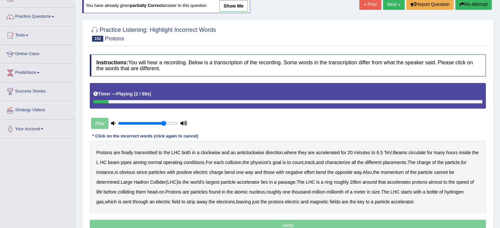
click at [142, 152] on b "transmitted" at bounding box center [145, 152] width 23 height 5
click at [145, 160] on b "aiming" at bounding box center [139, 162] width 13 height 5
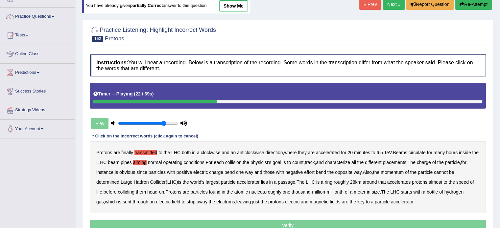
click at [406, 162] on b "placements" at bounding box center [394, 162] width 24 height 5
click at [313, 172] on b "effort" at bounding box center [309, 172] width 11 height 5
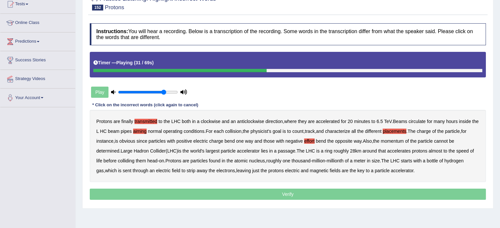
scroll to position [77, 0]
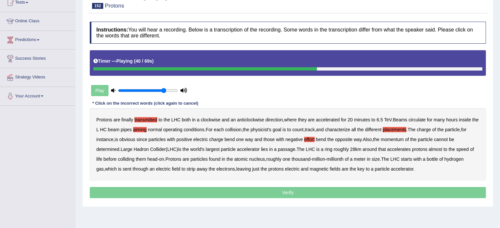
click at [291, 148] on b "passage" at bounding box center [286, 149] width 17 height 5
click at [97, 159] on b "life" at bounding box center [99, 159] width 6 height 5
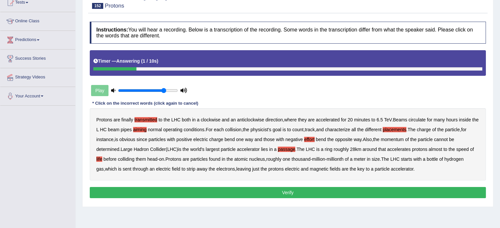
click at [279, 191] on button "Verify" at bounding box center [288, 192] width 396 height 11
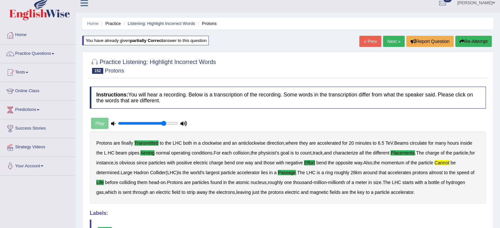
scroll to position [0, 0]
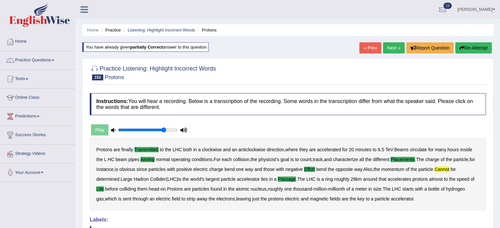
click at [388, 50] on link "Next »" at bounding box center [394, 47] width 22 height 11
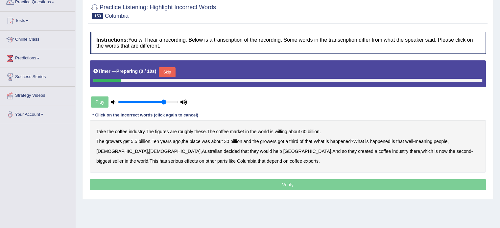
scroll to position [66, 0]
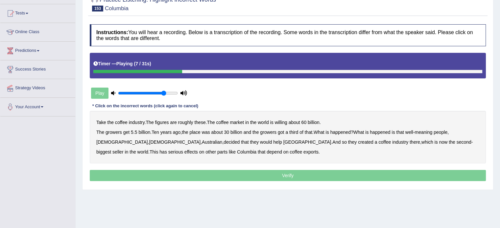
click at [285, 121] on b "willing" at bounding box center [281, 122] width 12 height 5
click at [198, 131] on b "place" at bounding box center [194, 132] width 11 height 5
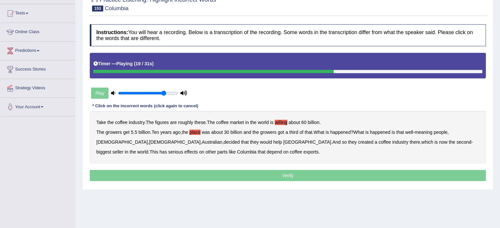
click at [202, 142] on b "Australian" at bounding box center [212, 142] width 20 height 5
click at [123, 150] on b "seller" at bounding box center [117, 152] width 11 height 5
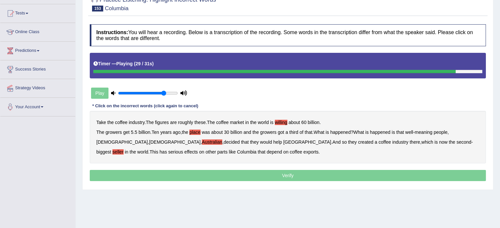
click at [217, 151] on b "parts" at bounding box center [222, 152] width 10 height 5
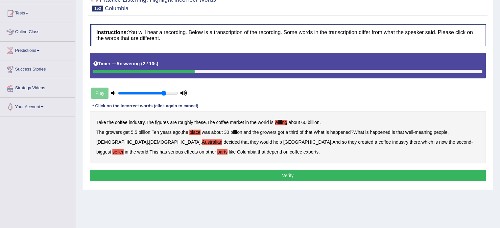
click at [243, 172] on button "Verify" at bounding box center [288, 175] width 396 height 11
